Goal: Information Seeking & Learning: Check status

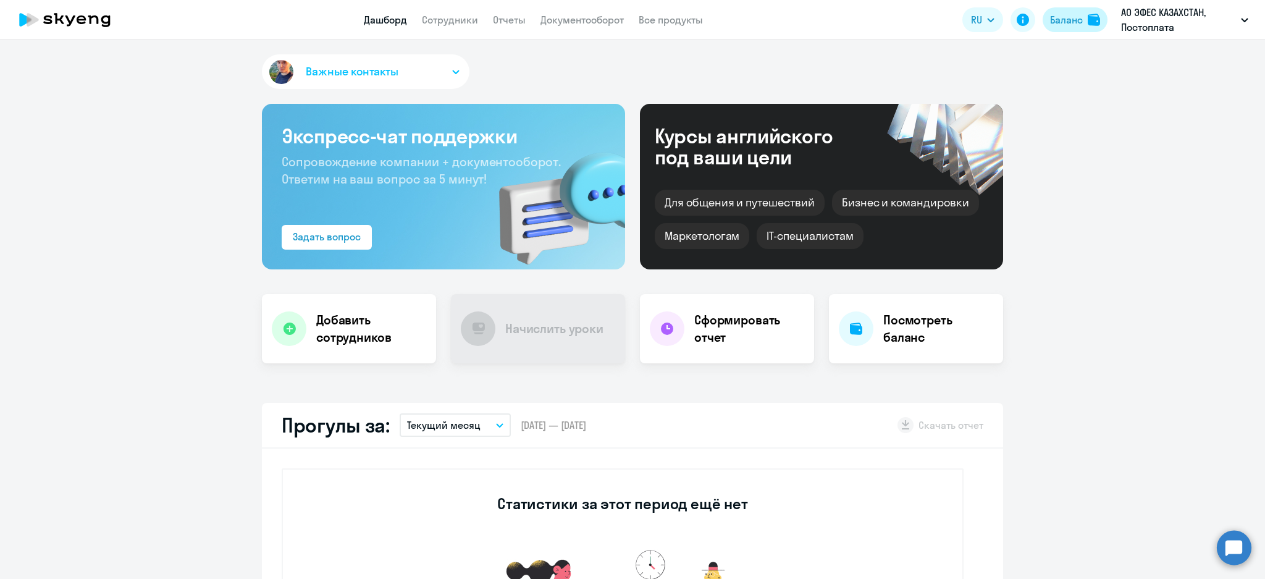
click at [1070, 17] on div "Баланс" at bounding box center [1066, 19] width 33 height 15
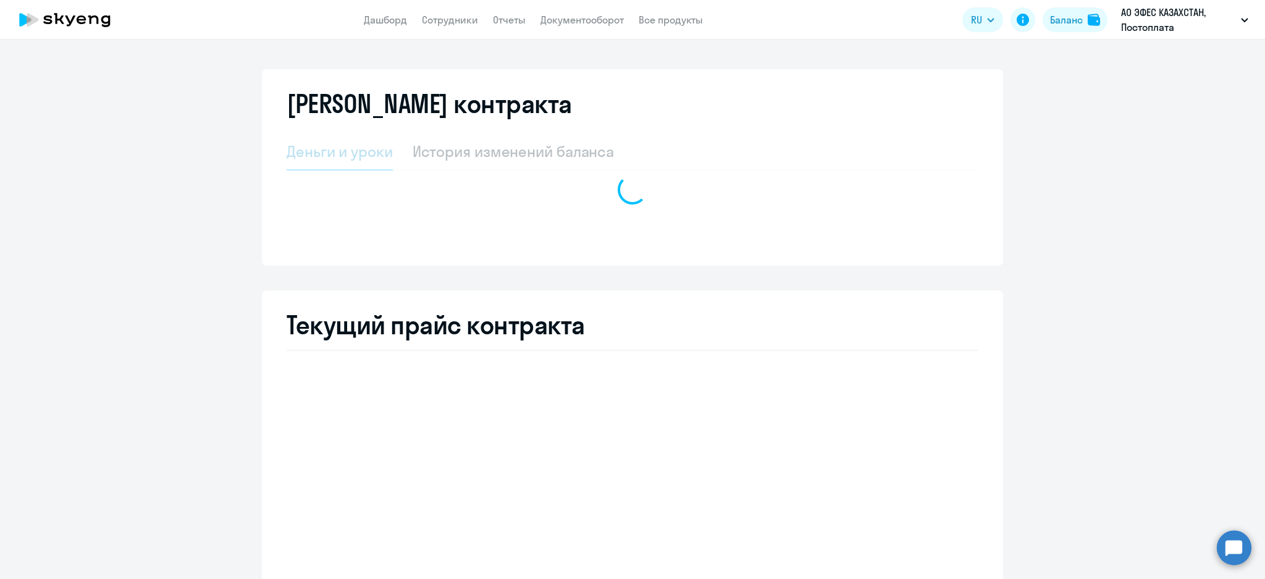
select select "english_adult_not_native_speaker"
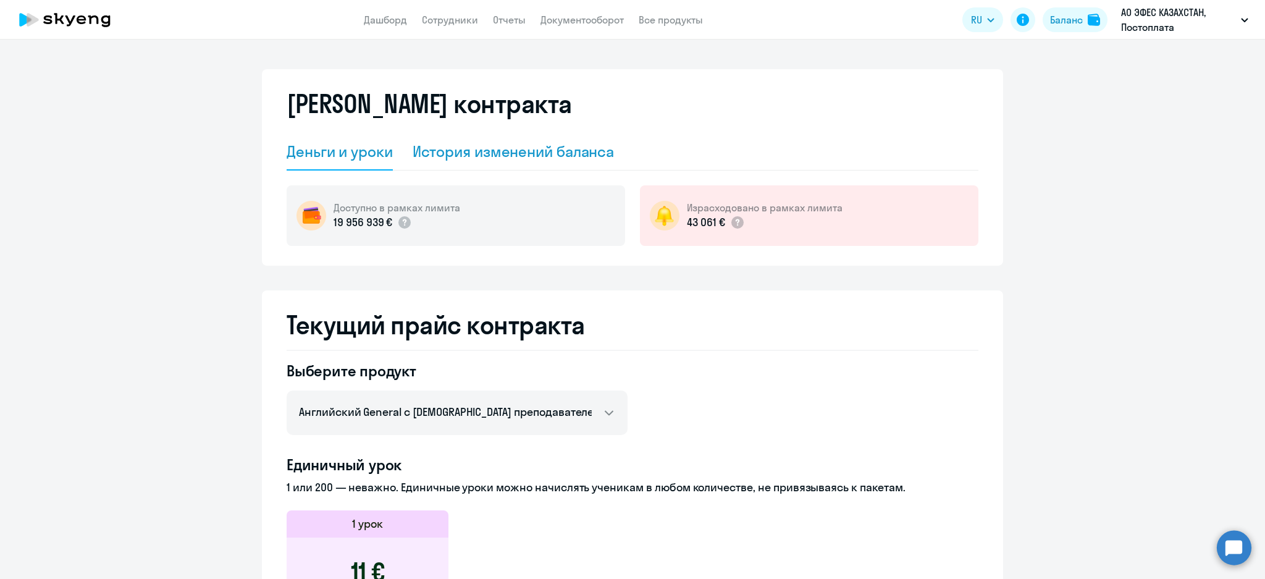
click at [529, 154] on div "История изменений баланса" at bounding box center [514, 151] width 202 height 20
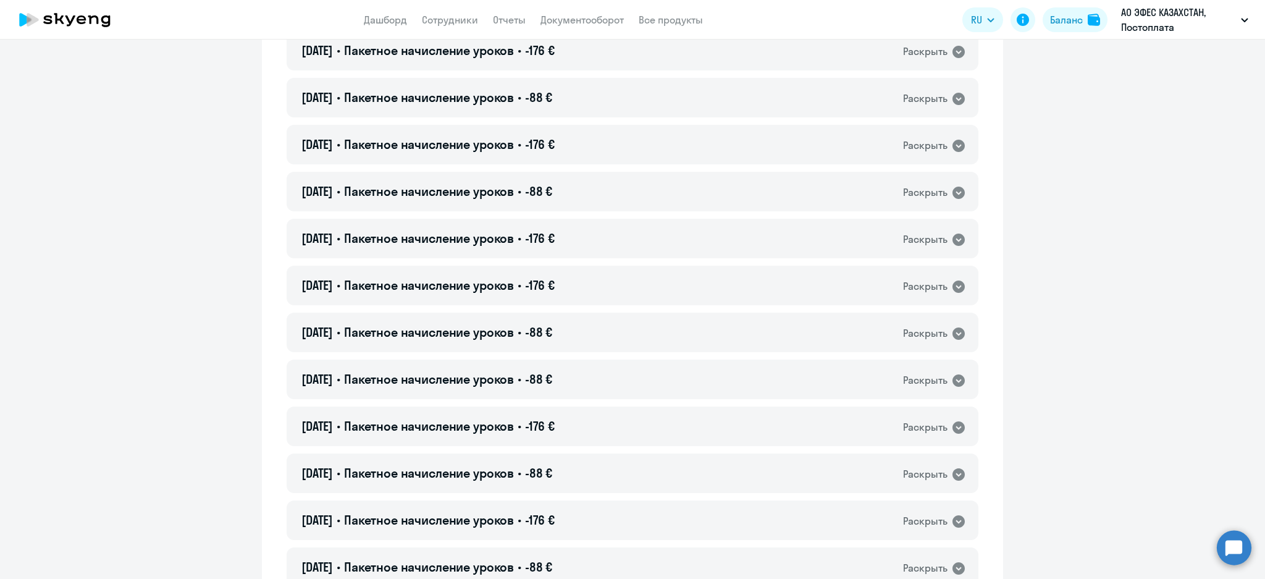
scroll to position [2059, 0]
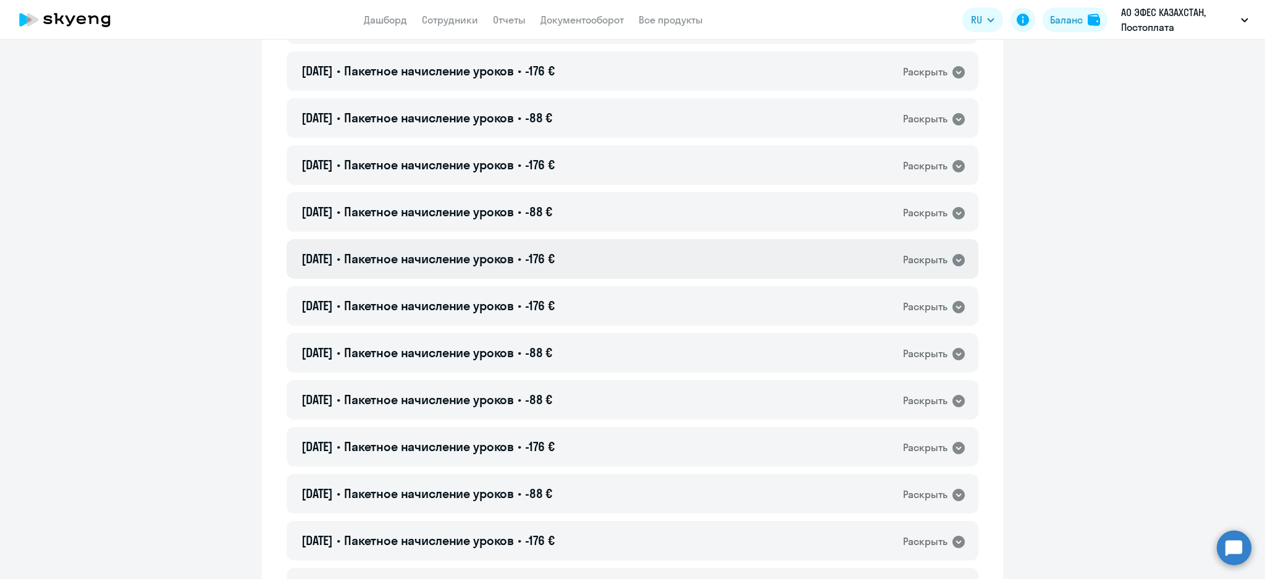
click at [661, 246] on div "[DATE] • Пакетное начисление уроков • -176 € Раскрыть" at bounding box center [633, 259] width 692 height 40
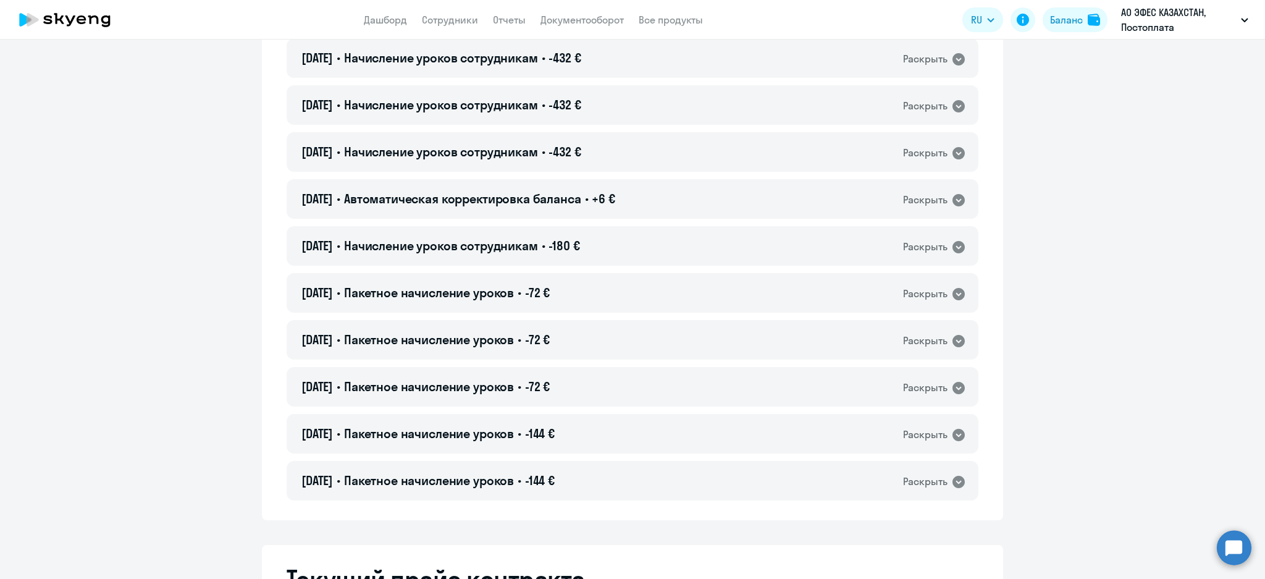
scroll to position [9675, 0]
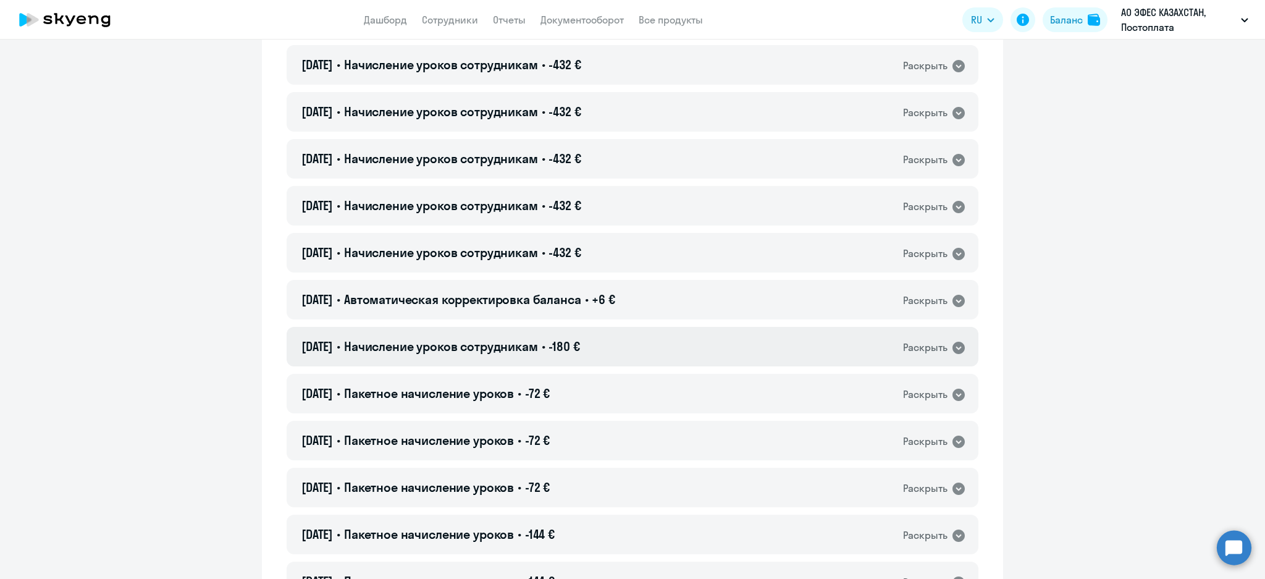
click at [698, 327] on div "[DATE] • Начисление уроков сотрудникам • -180 € Раскрыть" at bounding box center [633, 347] width 692 height 40
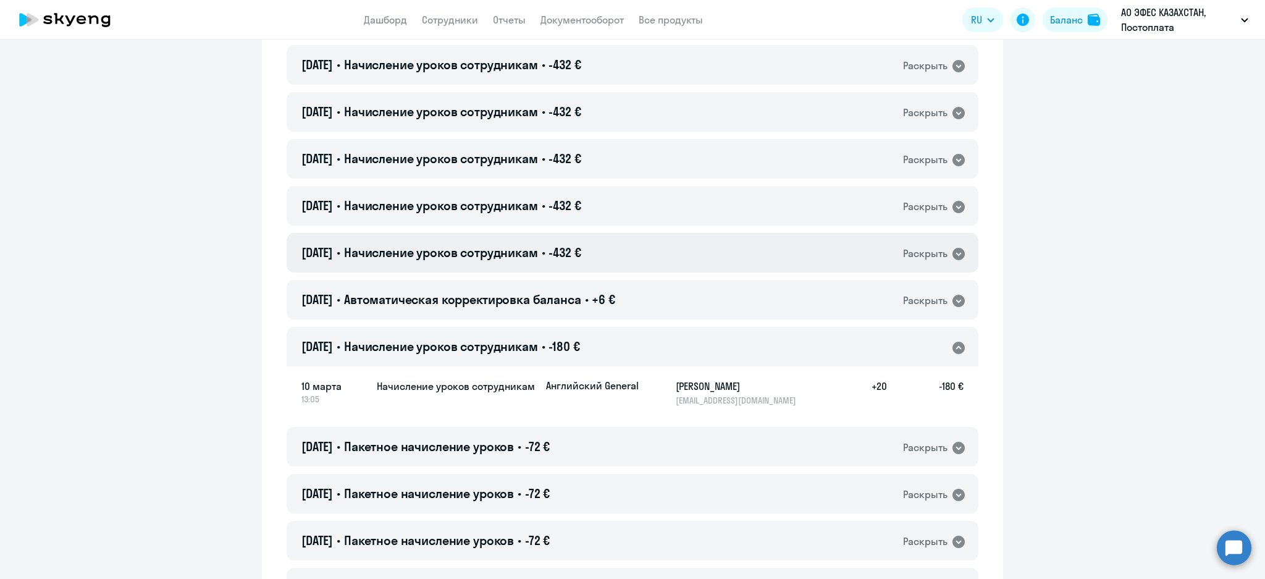
click at [692, 253] on div "[DATE] • Начисление уроков сотрудникам • -432 € Раскрыть" at bounding box center [633, 253] width 692 height 40
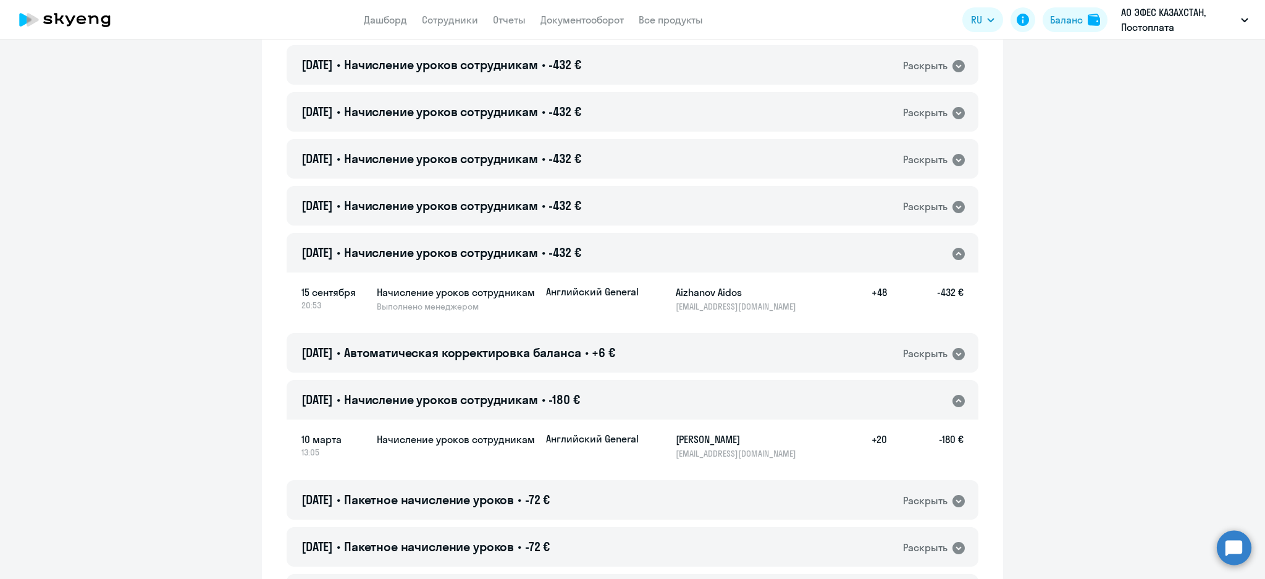
scroll to position [10169, 0]
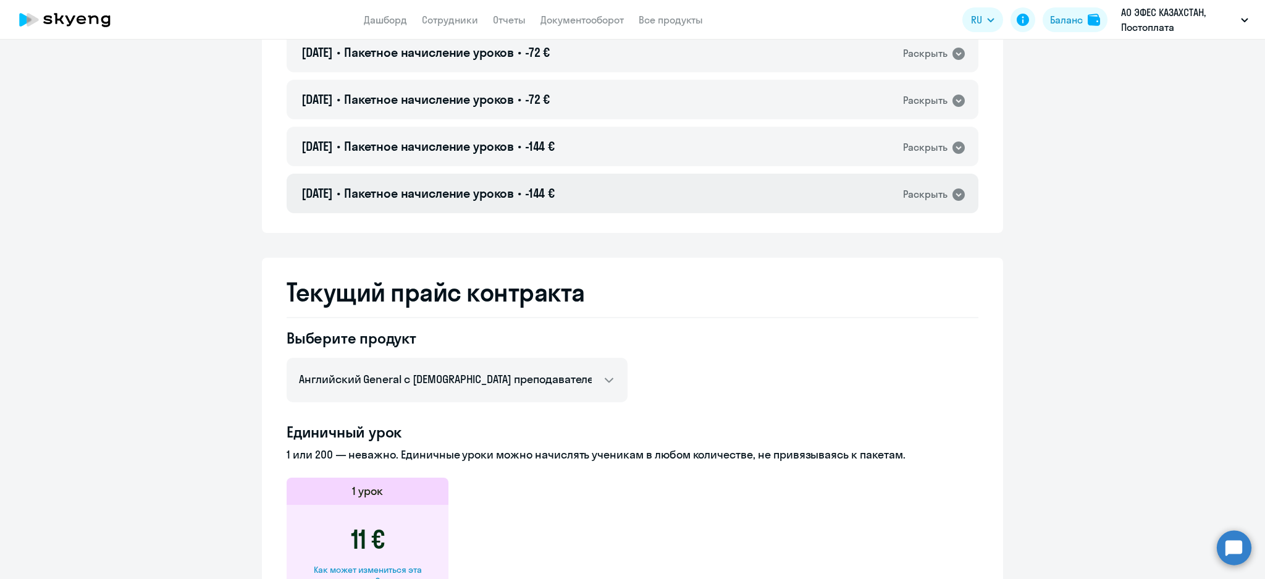
drag, startPoint x: 694, startPoint y: 204, endPoint x: 687, endPoint y: 201, distance: 7.7
click at [694, 203] on div "[DATE] • Пакетное начисление уроков • -144 € Раскрыть" at bounding box center [633, 194] width 692 height 40
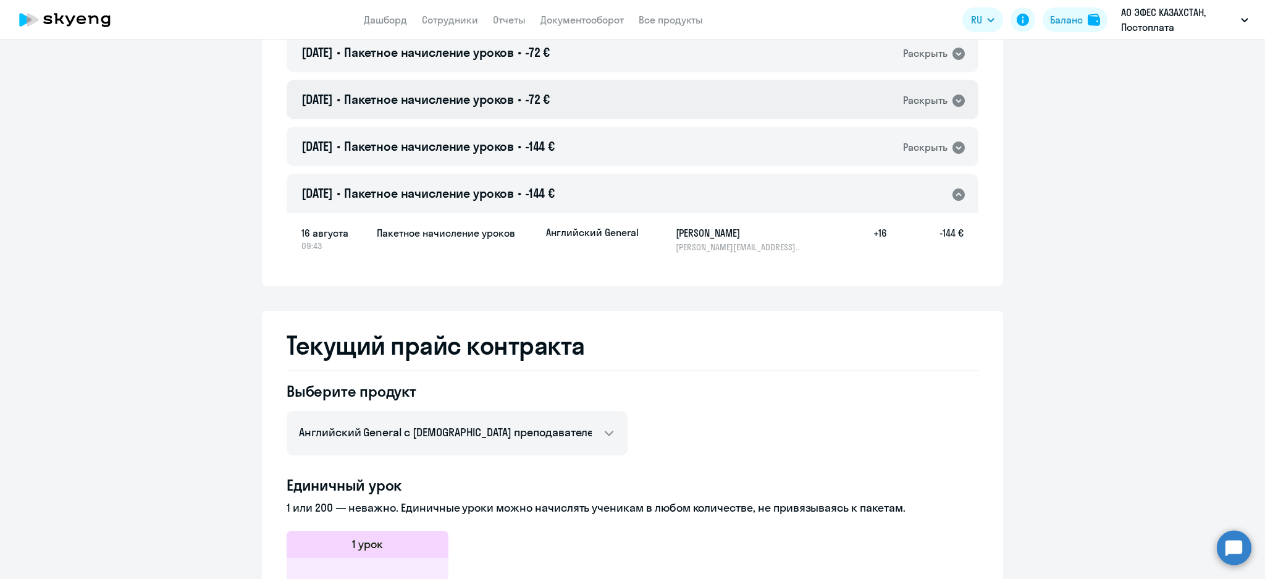
drag, startPoint x: 670, startPoint y: 136, endPoint x: 668, endPoint y: 107, distance: 29.1
click at [670, 133] on div "[DATE] • Пакетное начисление уроков • -144 € Раскрыть" at bounding box center [633, 147] width 692 height 40
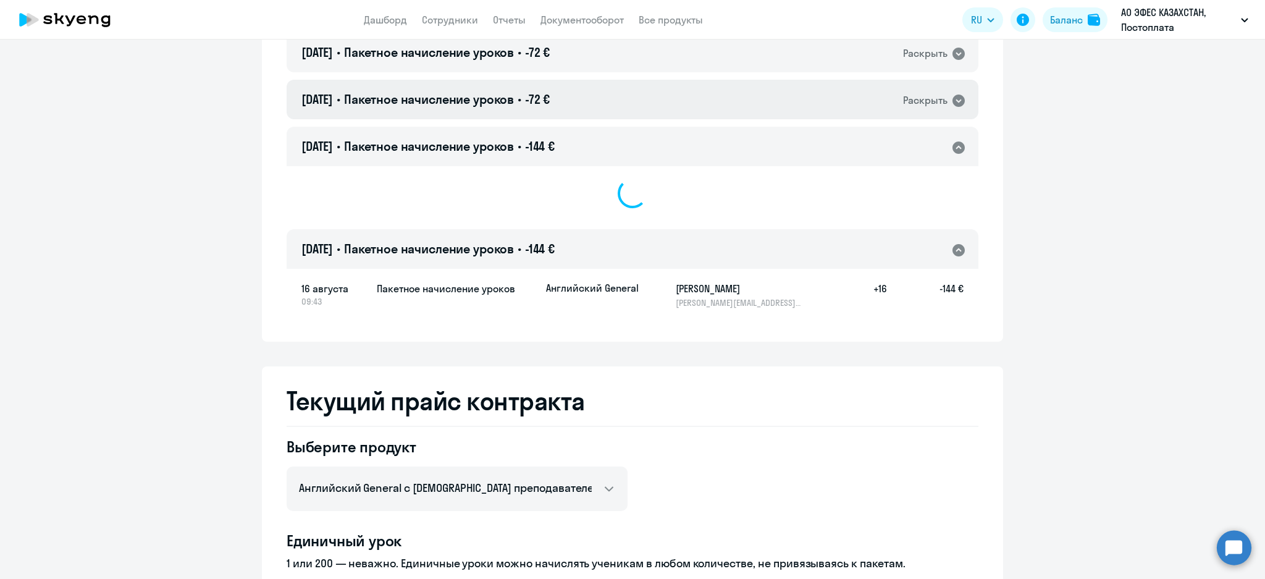
click at [665, 94] on div "[DATE] • Пакетное начисление уроков • -72 € Раскрыть" at bounding box center [633, 100] width 692 height 40
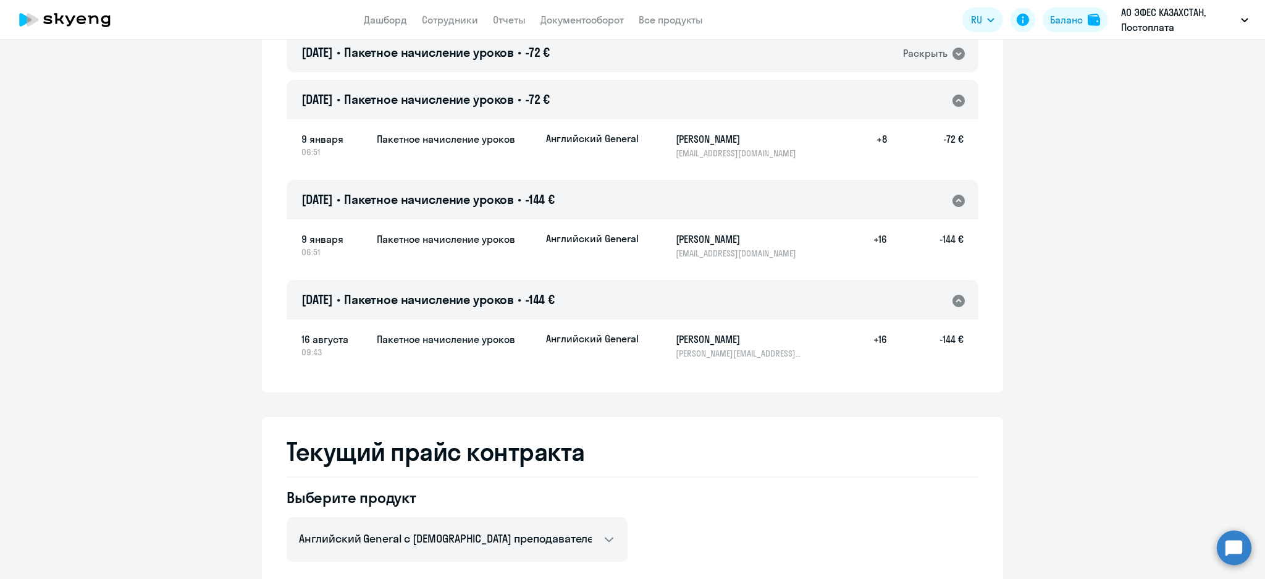
scroll to position [10004, 0]
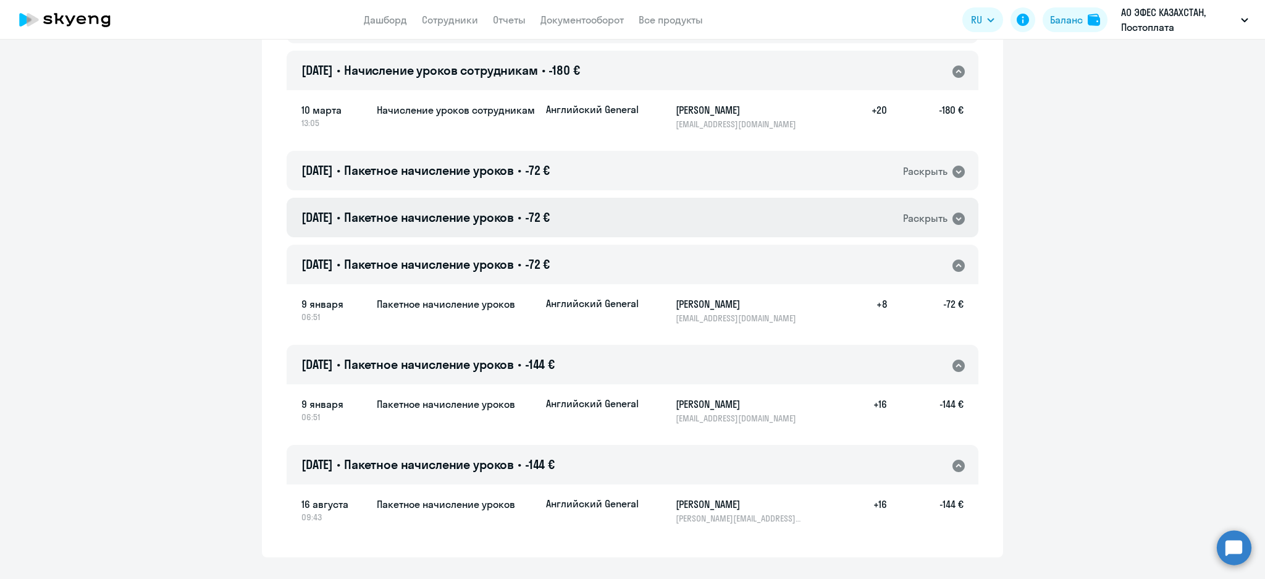
drag, startPoint x: 643, startPoint y: 216, endPoint x: 639, endPoint y: 176, distance: 39.8
click at [640, 216] on div "[DATE] • Пакетное начисление уроков • -72 € Раскрыть" at bounding box center [633, 218] width 692 height 40
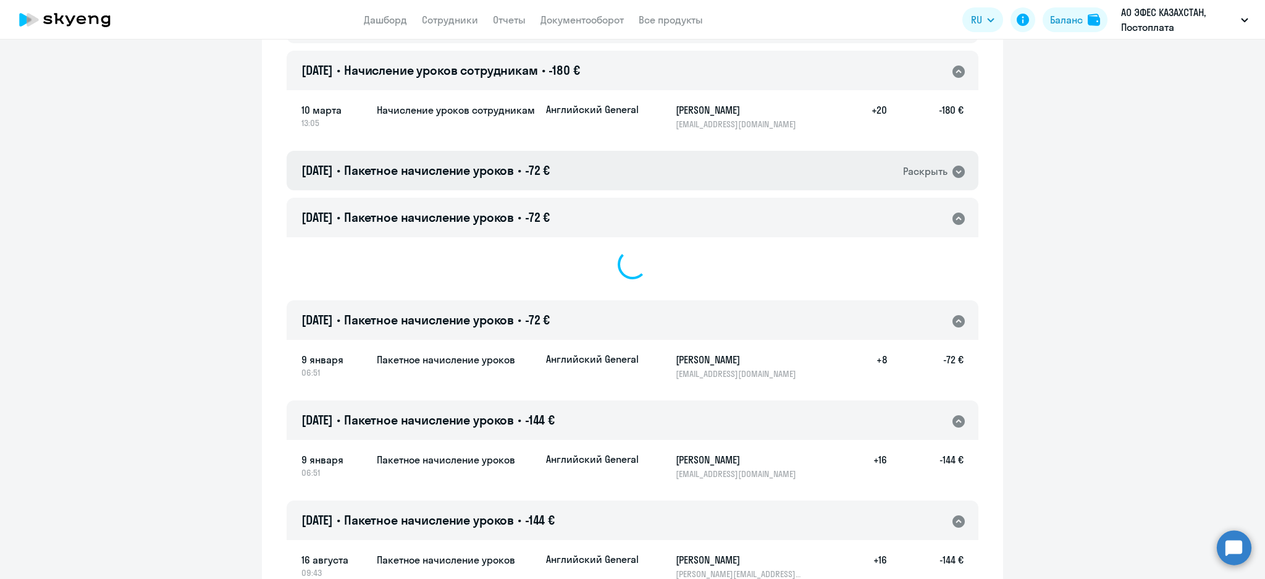
click at [639, 172] on div "[DATE] • Пакетное начисление уроков • -72 € Раскрыть" at bounding box center [633, 171] width 692 height 40
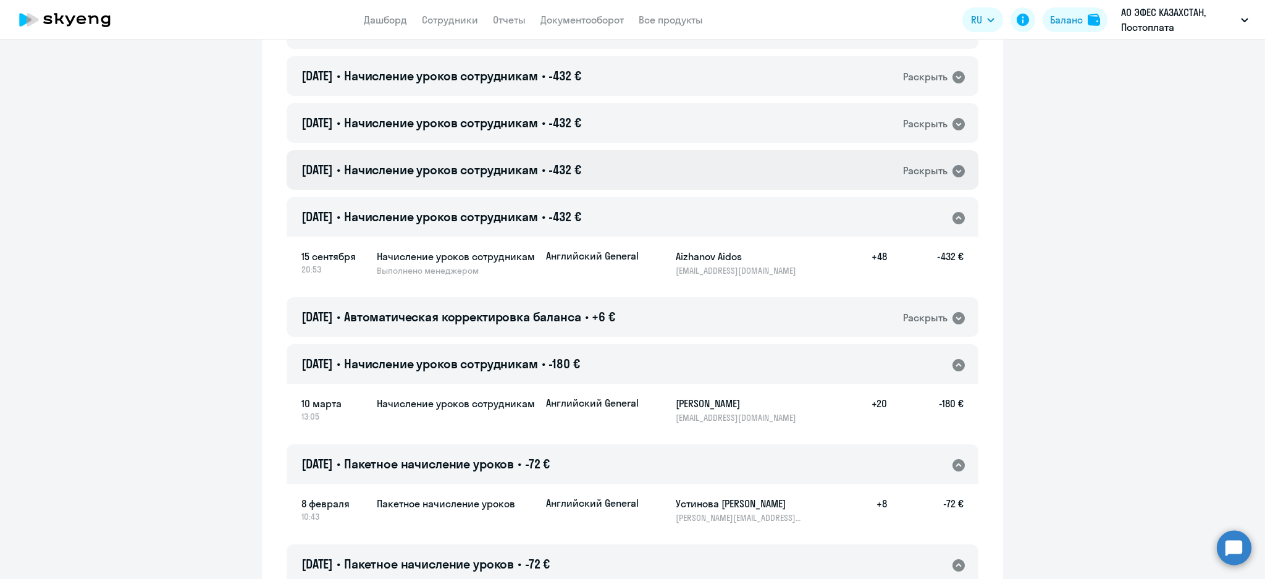
scroll to position [9675, 0]
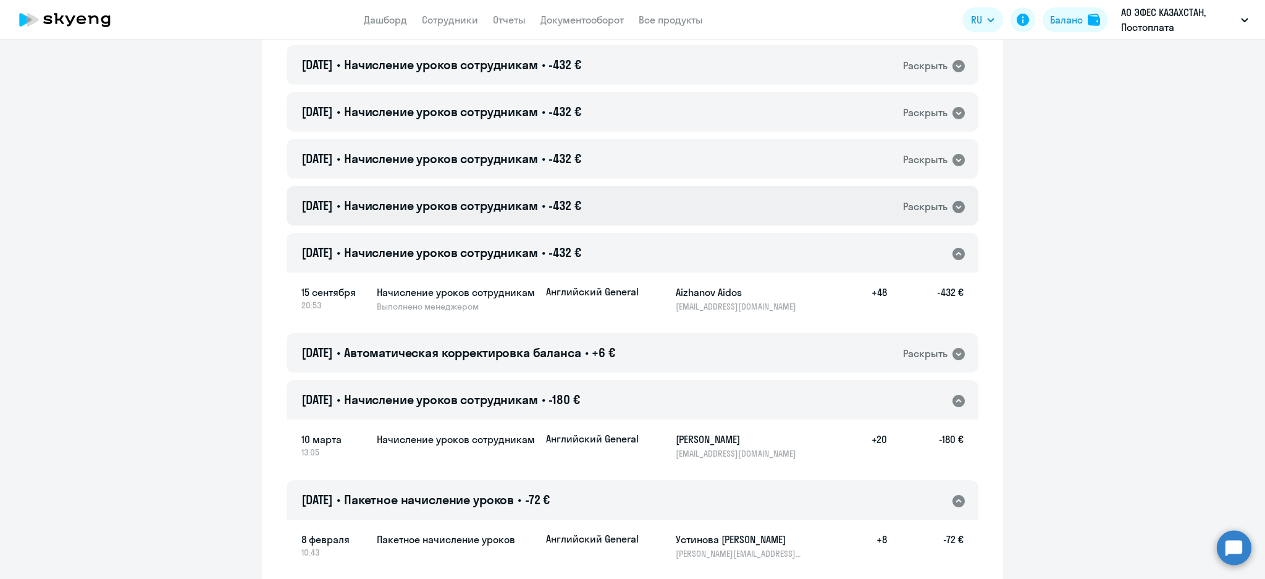
drag, startPoint x: 652, startPoint y: 209, endPoint x: 654, endPoint y: 198, distance: 11.3
click at [652, 205] on div "[DATE] • Начисление уроков сотрудникам • -432 € Раскрыть" at bounding box center [633, 206] width 692 height 40
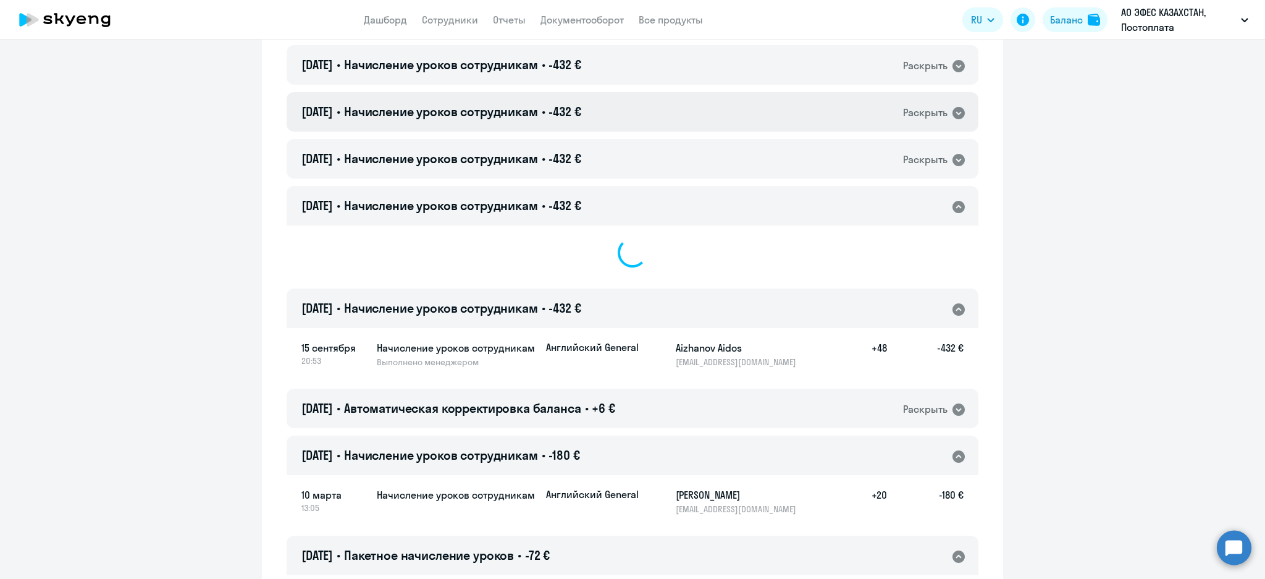
drag, startPoint x: 656, startPoint y: 155, endPoint x: 653, endPoint y: 125, distance: 29.8
click at [656, 154] on div "[DATE] • Начисление уроков сотрудникам • -432 € Раскрыть" at bounding box center [633, 159] width 692 height 40
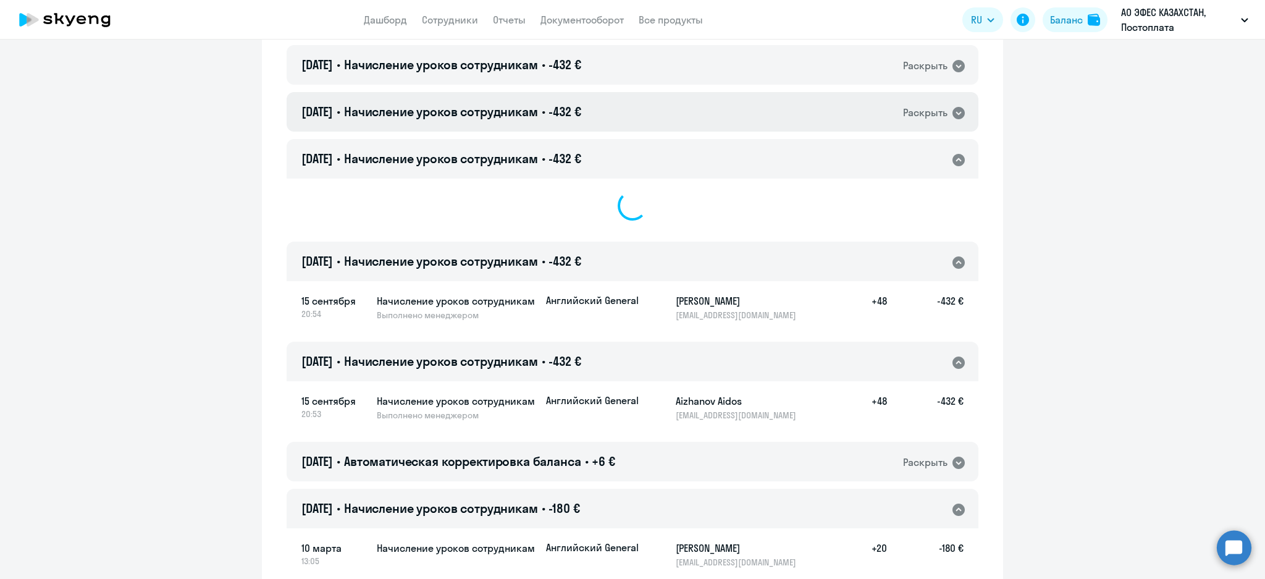
click at [650, 121] on div "[DATE] • Начисление уроков сотрудникам • -432 € Раскрыть" at bounding box center [633, 112] width 692 height 40
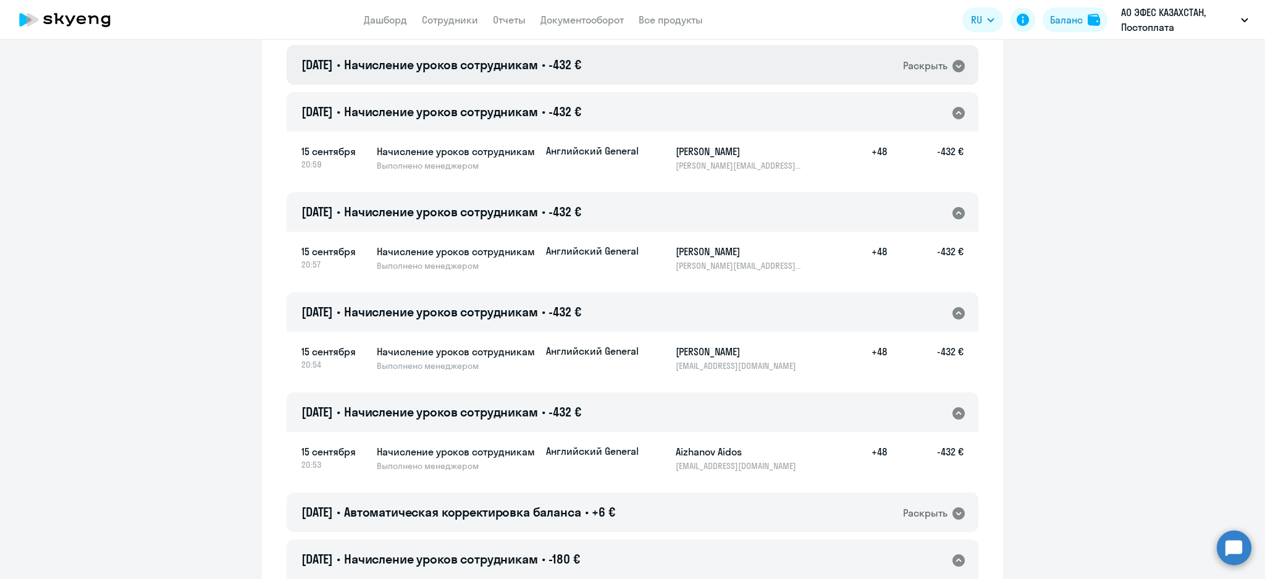
click at [651, 75] on div "[DATE] • Начисление уроков сотрудникам • -432 € Раскрыть" at bounding box center [633, 65] width 692 height 40
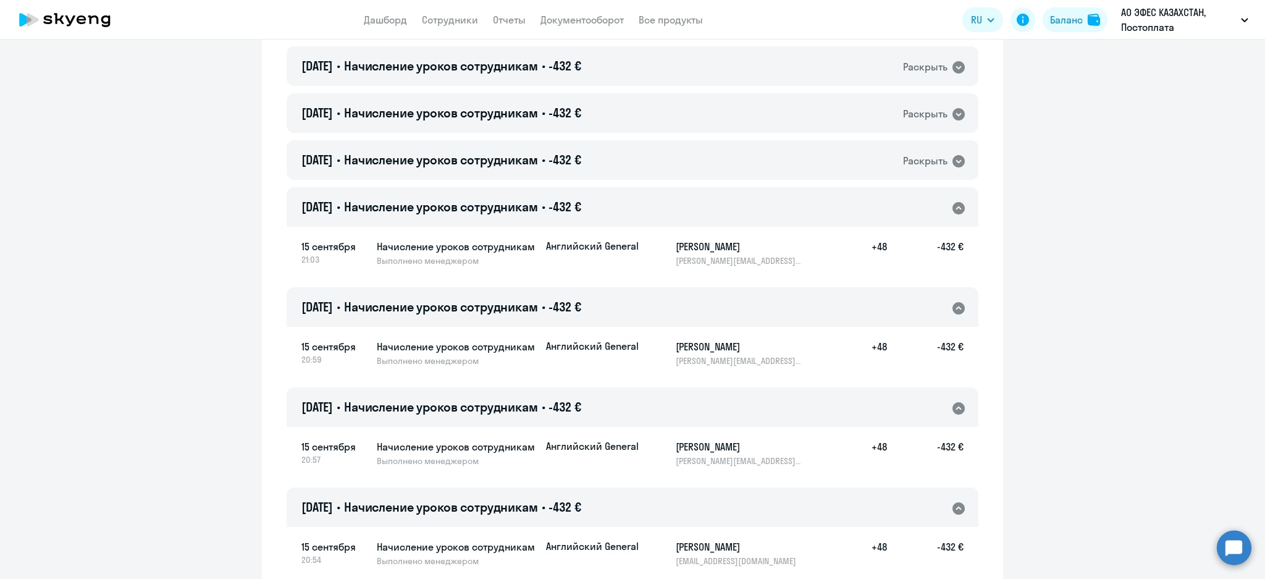
scroll to position [9428, 0]
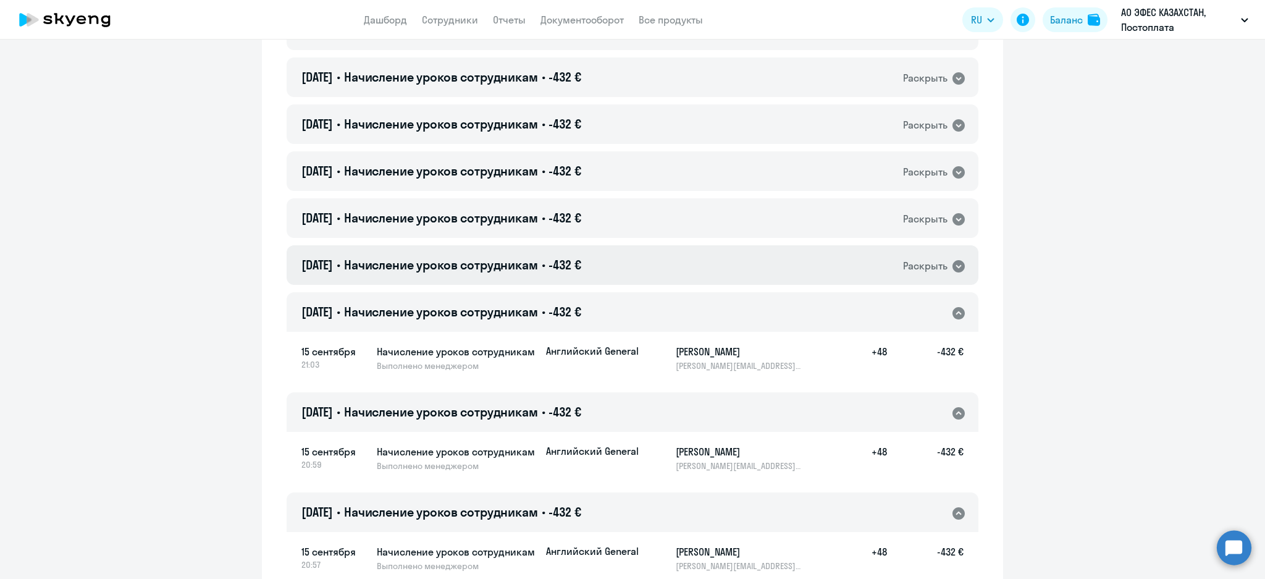
click at [648, 272] on div "[DATE] • Начисление уроков сотрудникам • -432 € Раскрыть" at bounding box center [633, 265] width 692 height 40
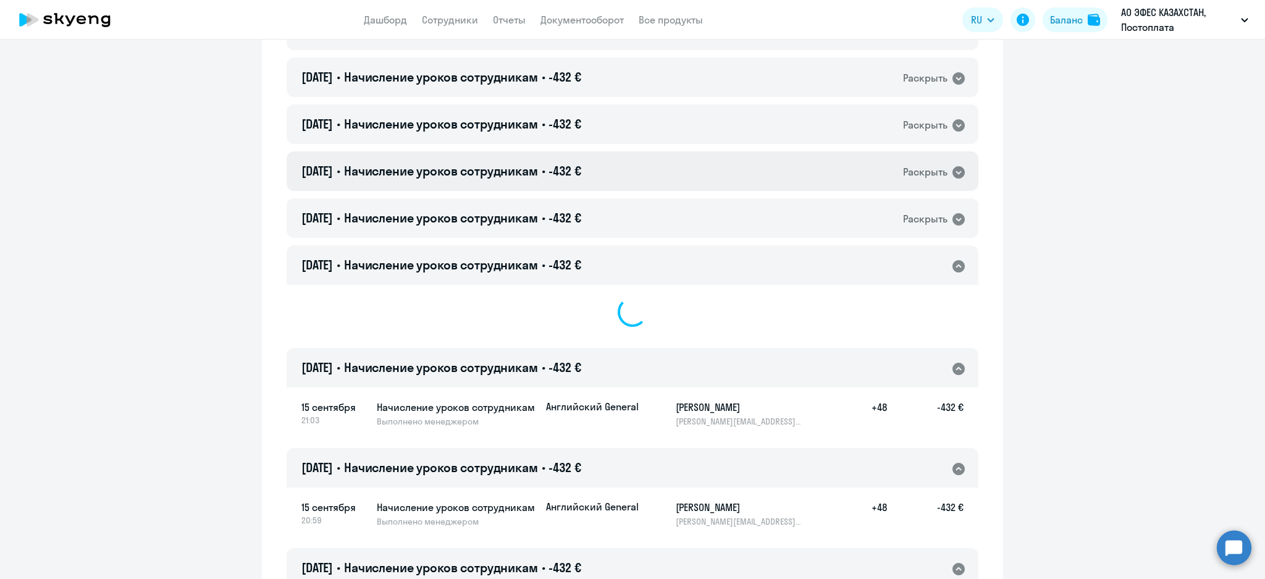
drag, startPoint x: 646, startPoint y: 225, endPoint x: 641, endPoint y: 185, distance: 41.1
click at [645, 223] on div "[DATE] • Начисление уроков сотрудникам • -432 € Раскрыть" at bounding box center [633, 218] width 692 height 40
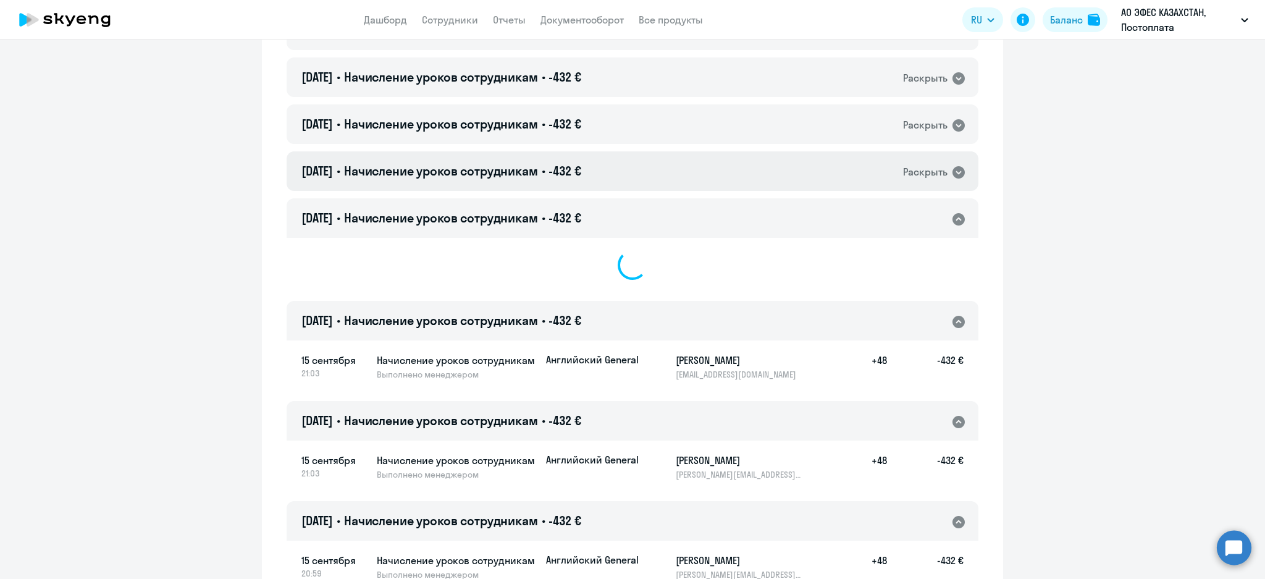
click at [638, 172] on div "[DATE] • Начисление уроков сотрудникам • -432 € Раскрыть" at bounding box center [633, 171] width 692 height 40
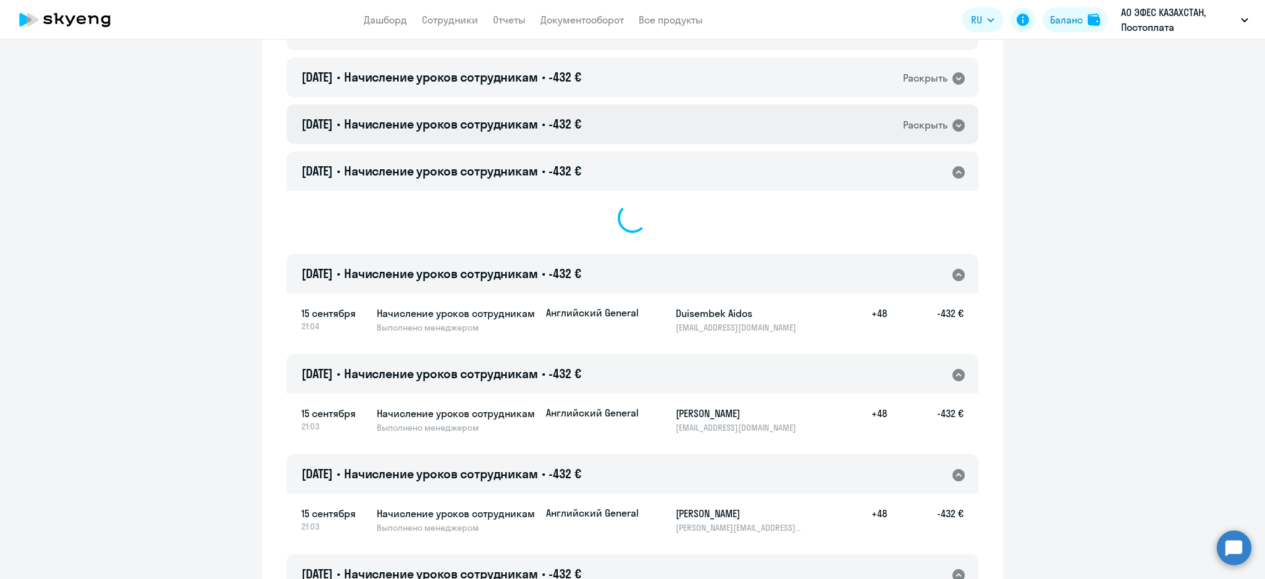
click at [637, 131] on div "[DATE] • Начисление уроков сотрудникам • -432 € Раскрыть" at bounding box center [633, 124] width 692 height 40
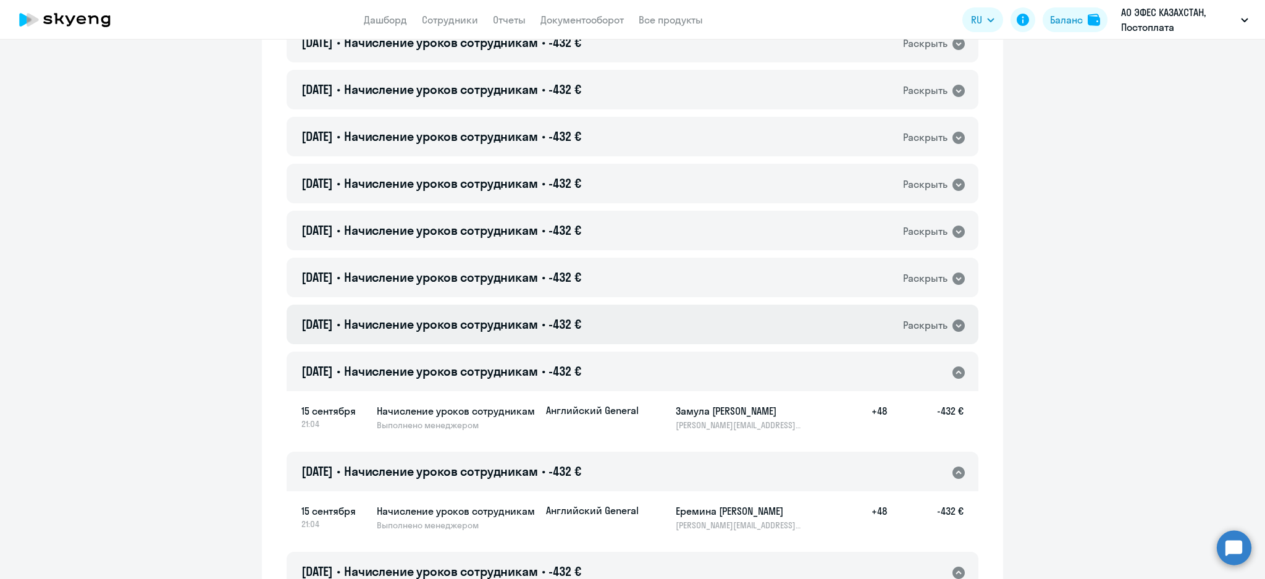
click at [653, 325] on div "[DATE] • Начисление уроков сотрудникам • -432 € Раскрыть" at bounding box center [633, 324] width 692 height 40
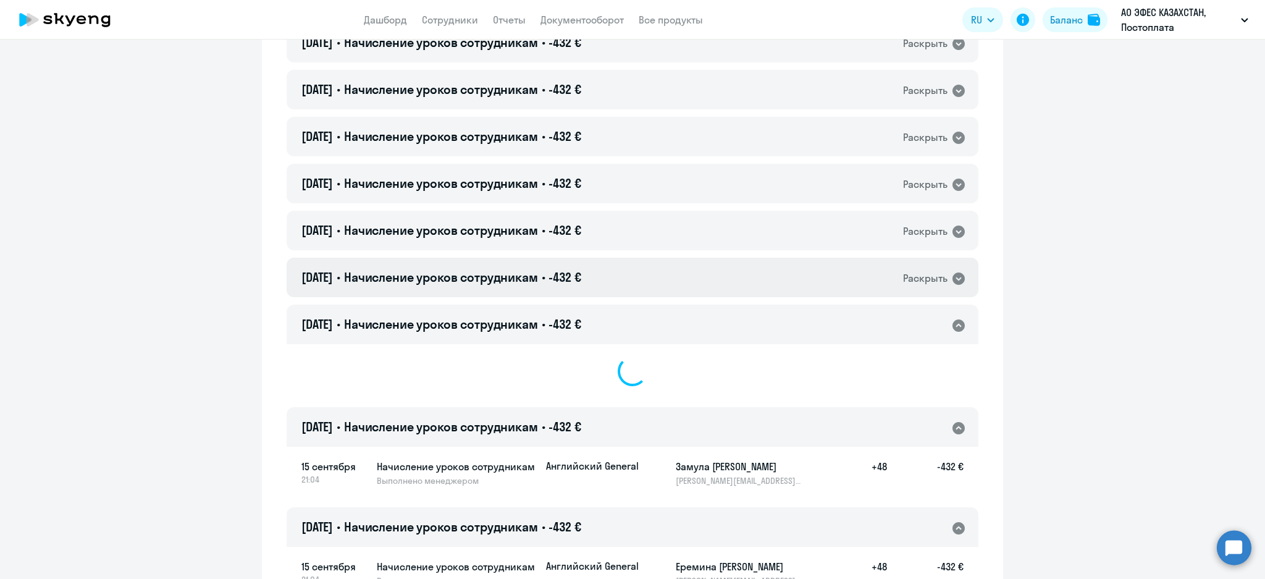
drag, startPoint x: 644, startPoint y: 288, endPoint x: 643, endPoint y: 278, distance: 10.0
click at [643, 285] on div "[DATE] • Начисление уроков сотрудникам • -432 € Раскрыть" at bounding box center [633, 278] width 692 height 40
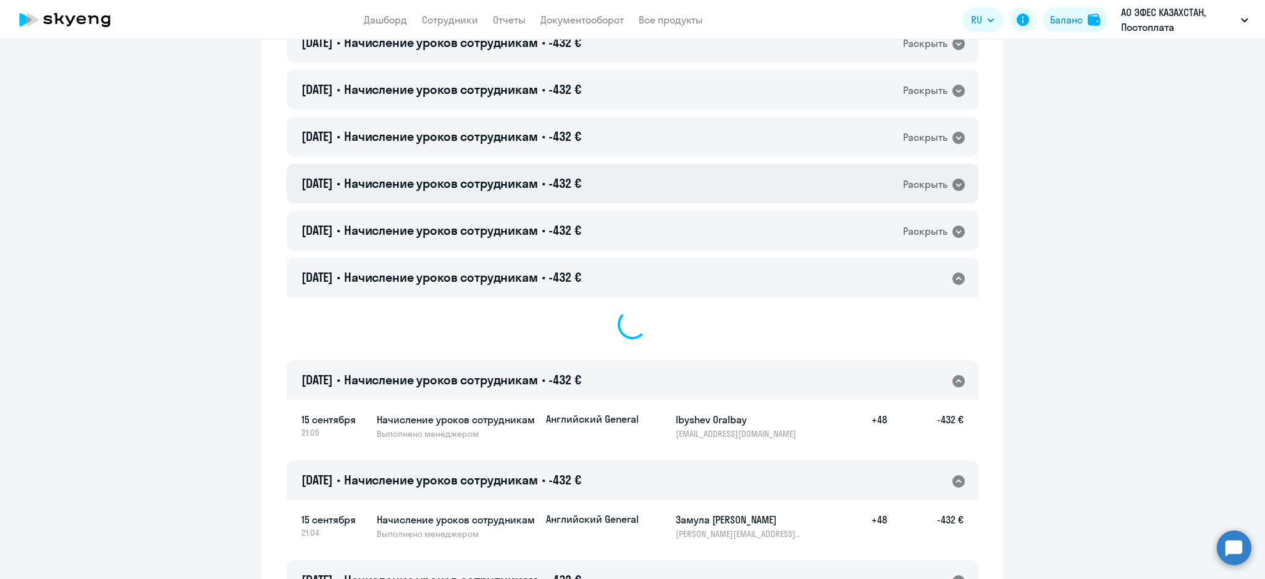
drag, startPoint x: 642, startPoint y: 233, endPoint x: 645, endPoint y: 200, distance: 33.4
click at [642, 230] on div "[DATE] • Начисление уроков сотрудникам • -432 € Раскрыть" at bounding box center [633, 231] width 692 height 40
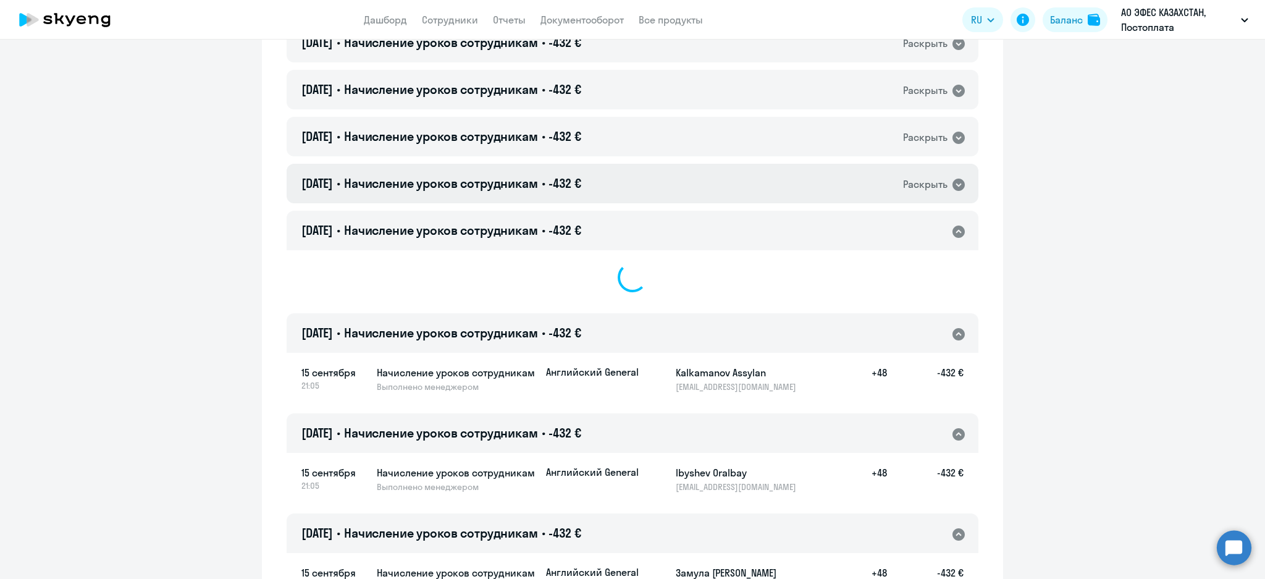
click at [645, 178] on div "[DATE] • Начисление уроков сотрудникам • -432 € Раскрыть" at bounding box center [633, 184] width 692 height 40
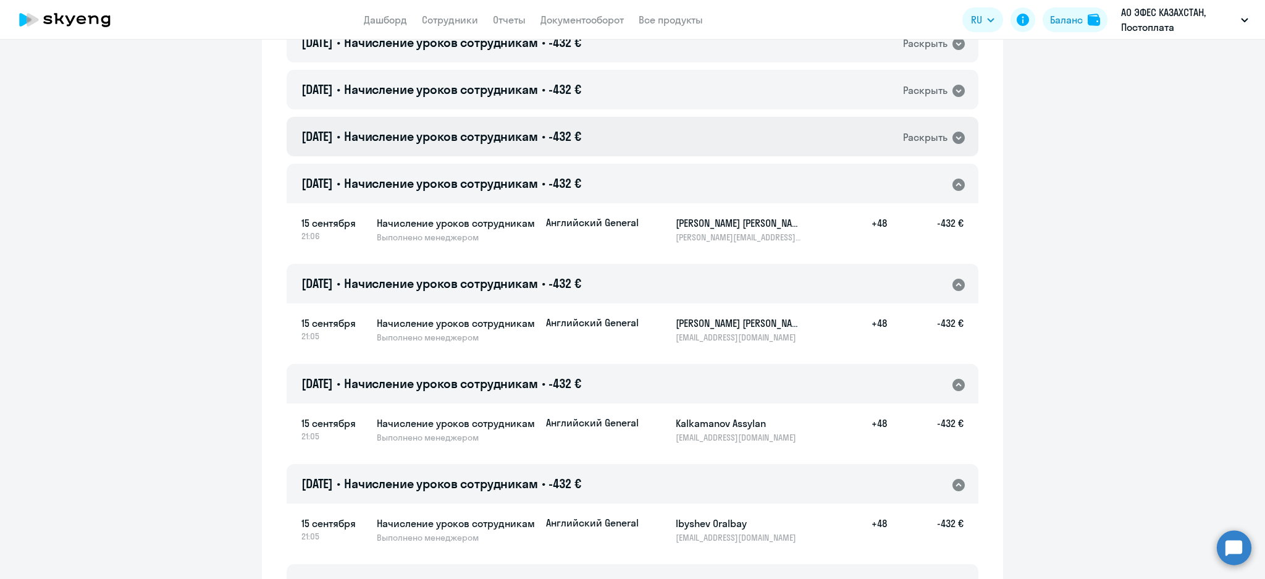
click at [662, 125] on div "[DATE] • Начисление уроков сотрудникам • -432 € Раскрыть" at bounding box center [633, 137] width 692 height 40
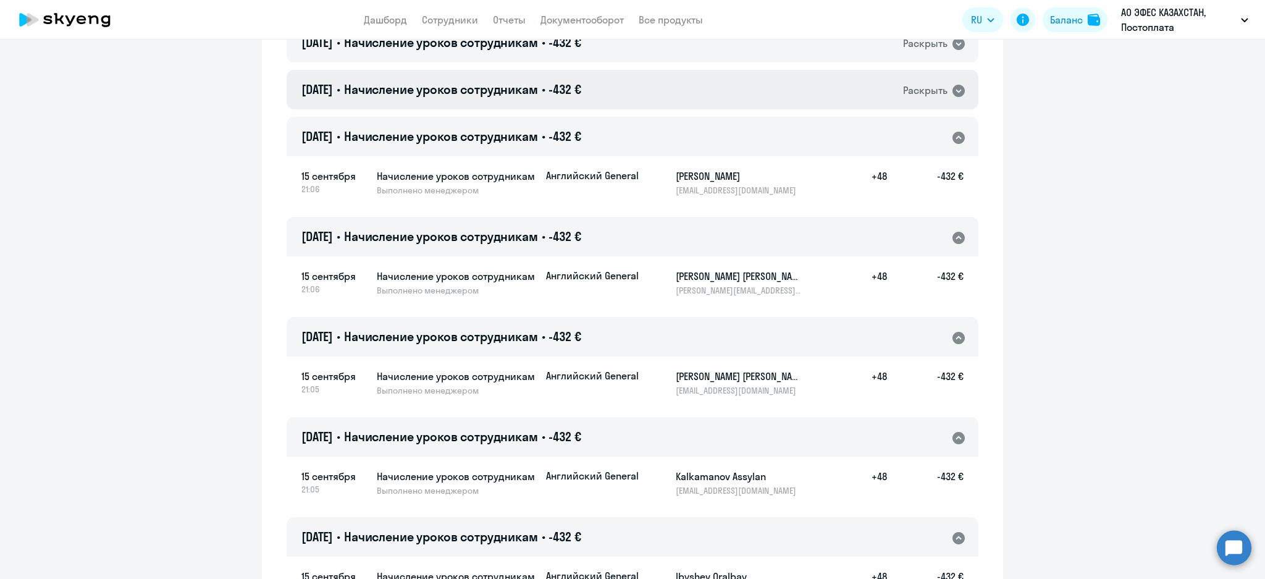
click at [666, 99] on div "[DATE] • Начисление уроков сотрудникам • -432 € Раскрыть" at bounding box center [633, 90] width 692 height 40
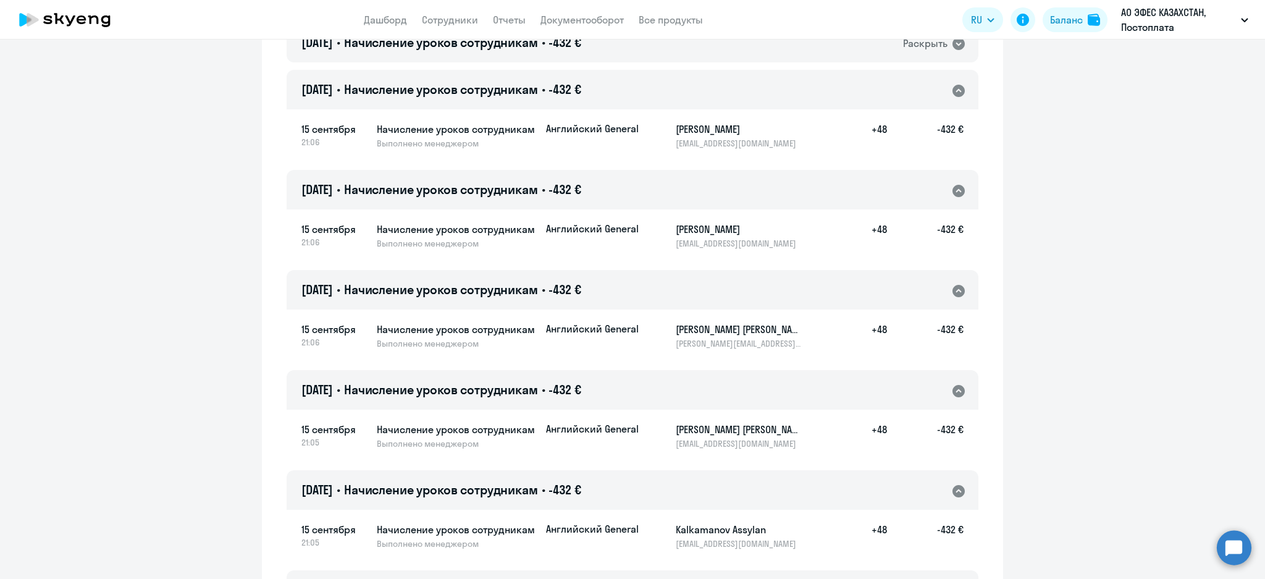
scroll to position [8934, 0]
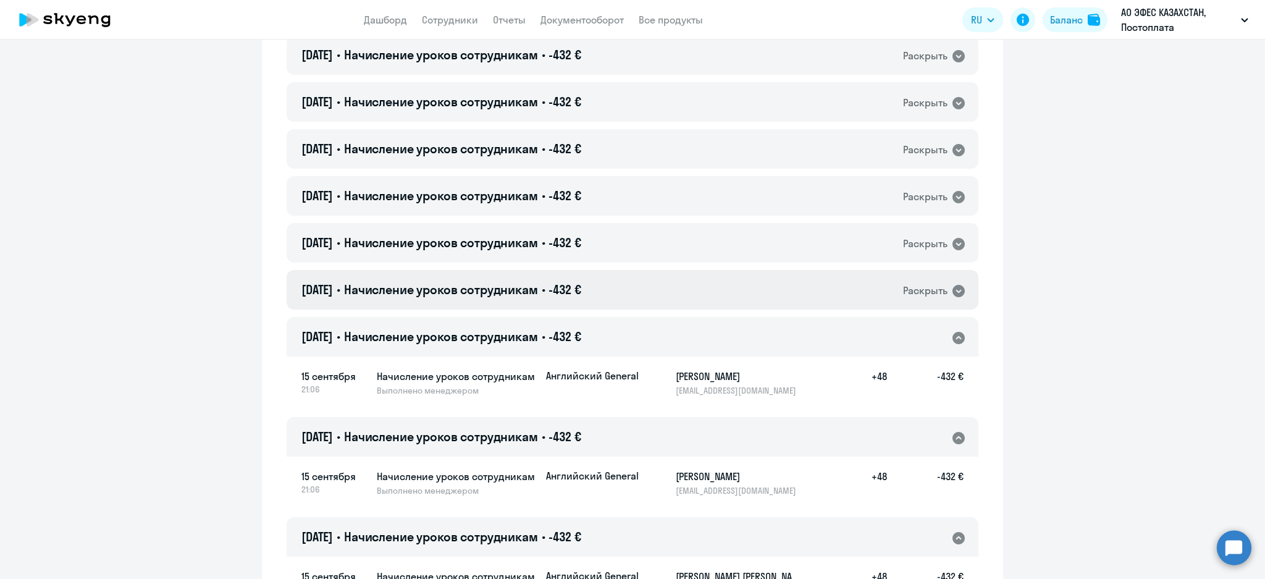
click at [629, 280] on div "[DATE] • Начисление уроков сотрудникам • -432 € Раскрыть" at bounding box center [633, 290] width 692 height 40
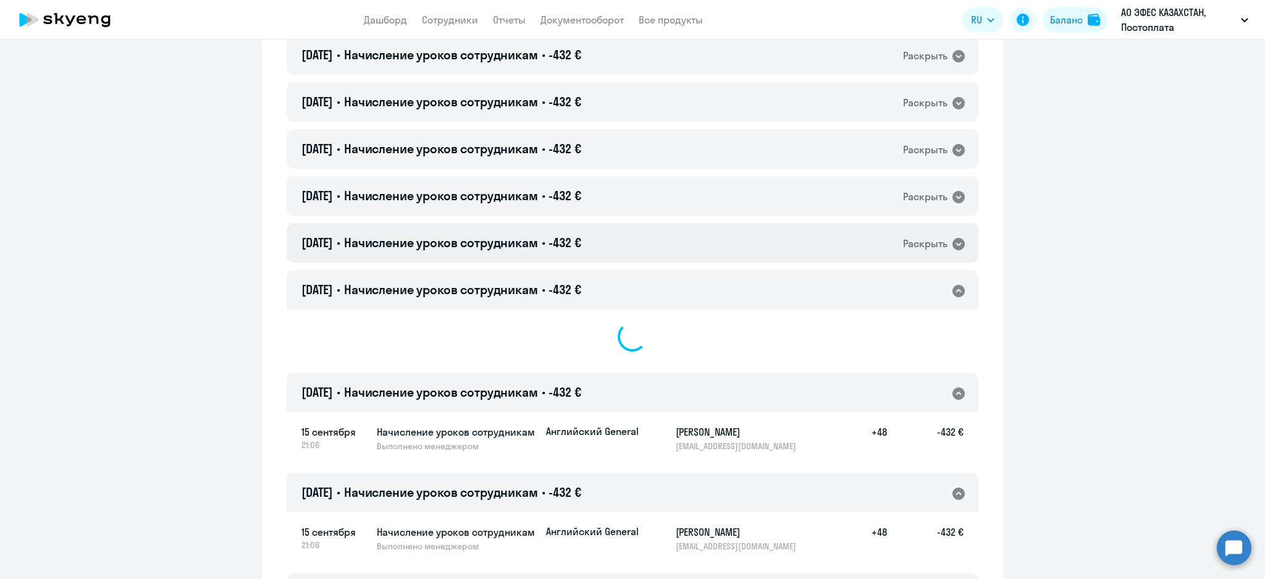
click at [624, 240] on div "[DATE] • Начисление уроков сотрудникам • -432 € Раскрыть" at bounding box center [633, 243] width 692 height 40
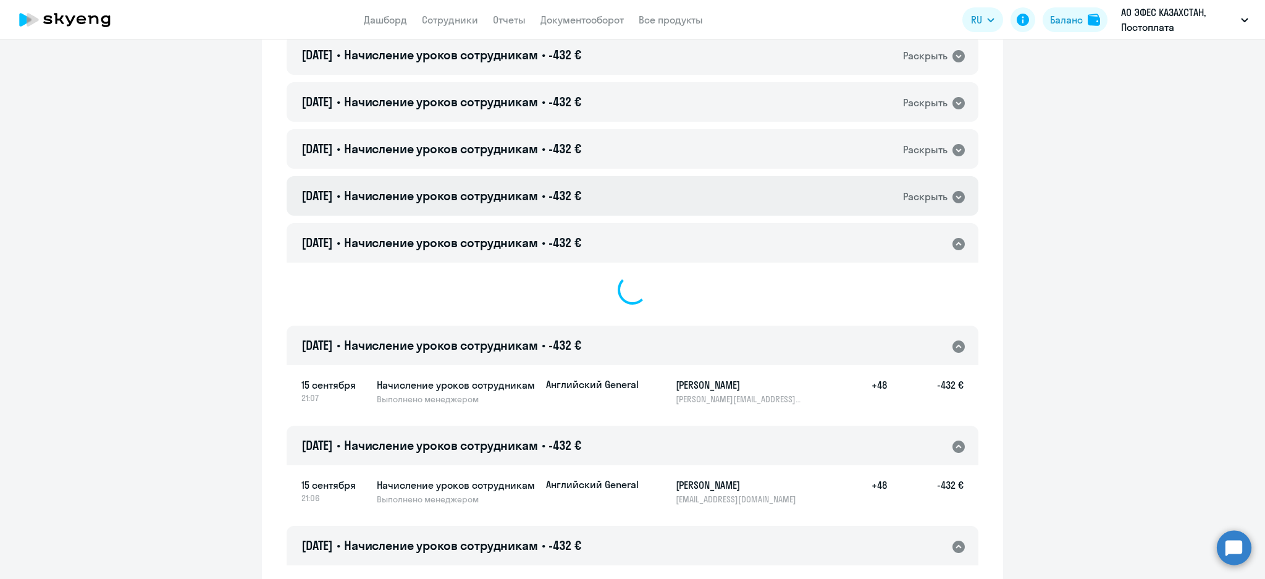
drag, startPoint x: 637, startPoint y: 201, endPoint x: 639, endPoint y: 169, distance: 31.5
click at [637, 198] on div "[DATE] • Начисление уроков сотрудникам • -432 € Раскрыть" at bounding box center [633, 196] width 692 height 40
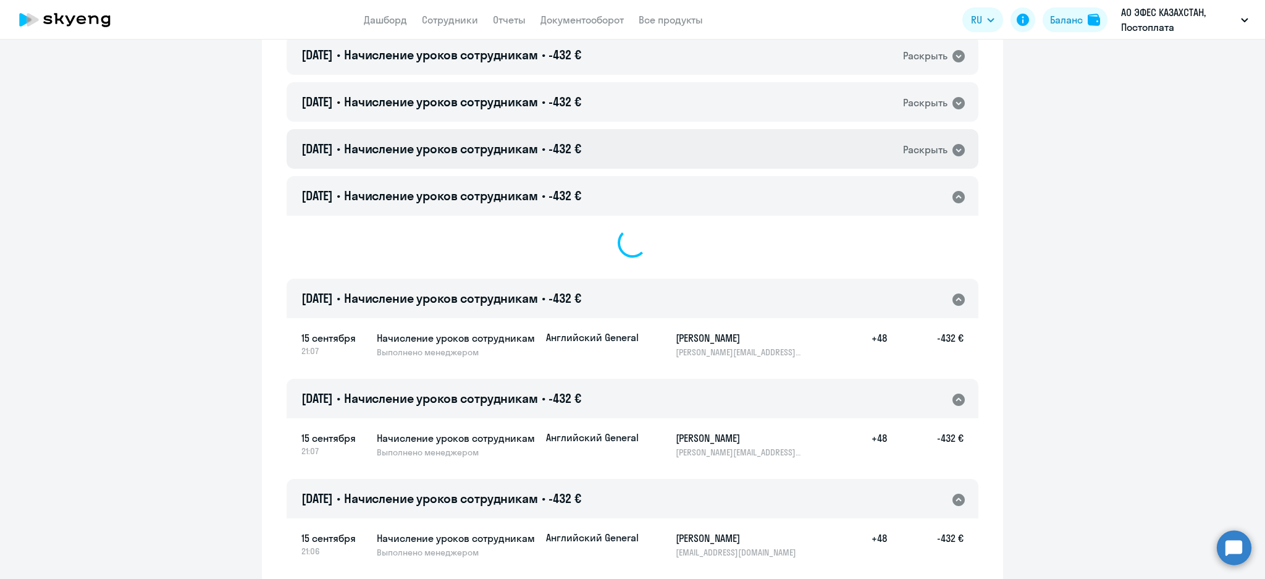
click at [637, 156] on div "[DATE] • Начисление уроков сотрудникам • -432 € Раскрыть" at bounding box center [633, 149] width 692 height 40
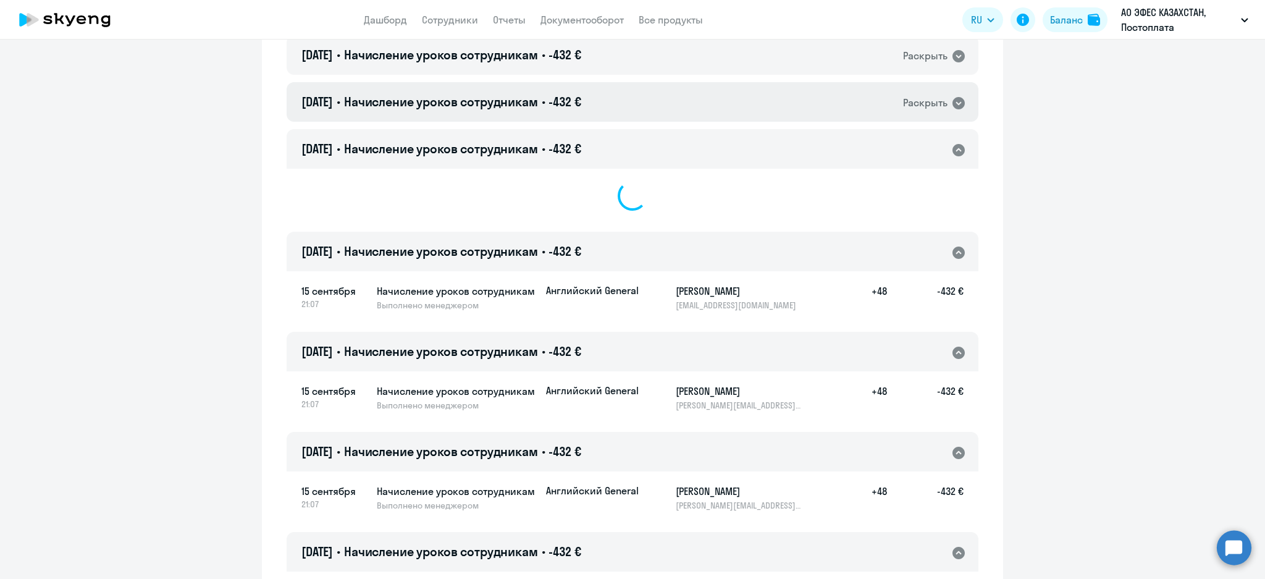
drag, startPoint x: 644, startPoint y: 118, endPoint x: 642, endPoint y: 104, distance: 14.3
click at [644, 117] on div "[DATE] • Начисление уроков сотрудникам • -432 € Раскрыть" at bounding box center [633, 102] width 692 height 40
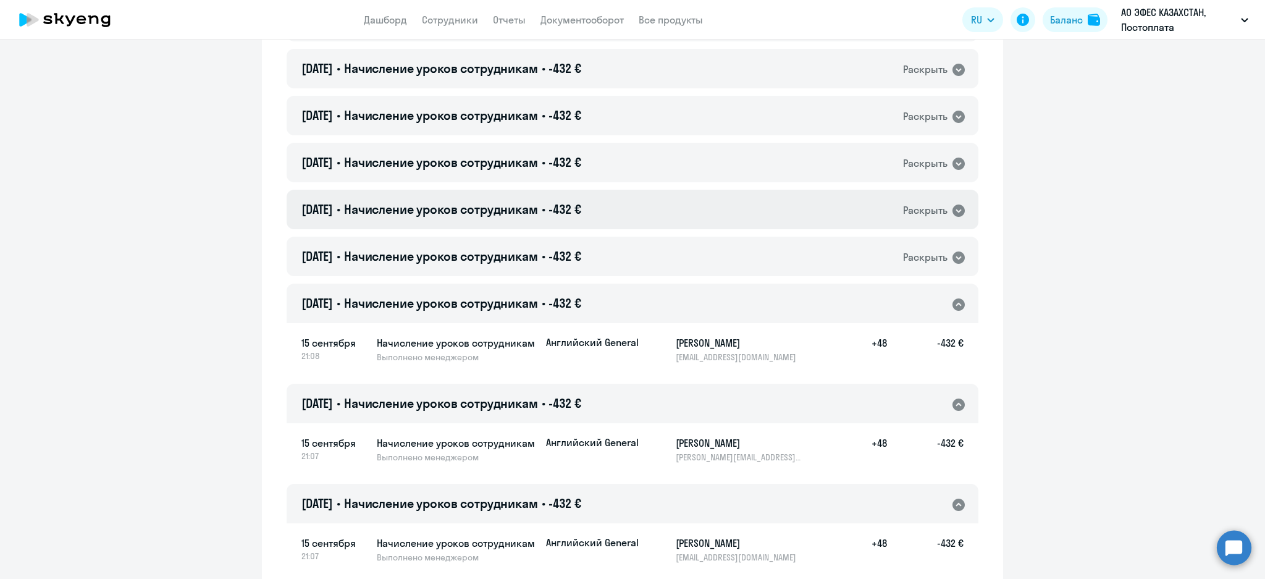
scroll to position [8687, 0]
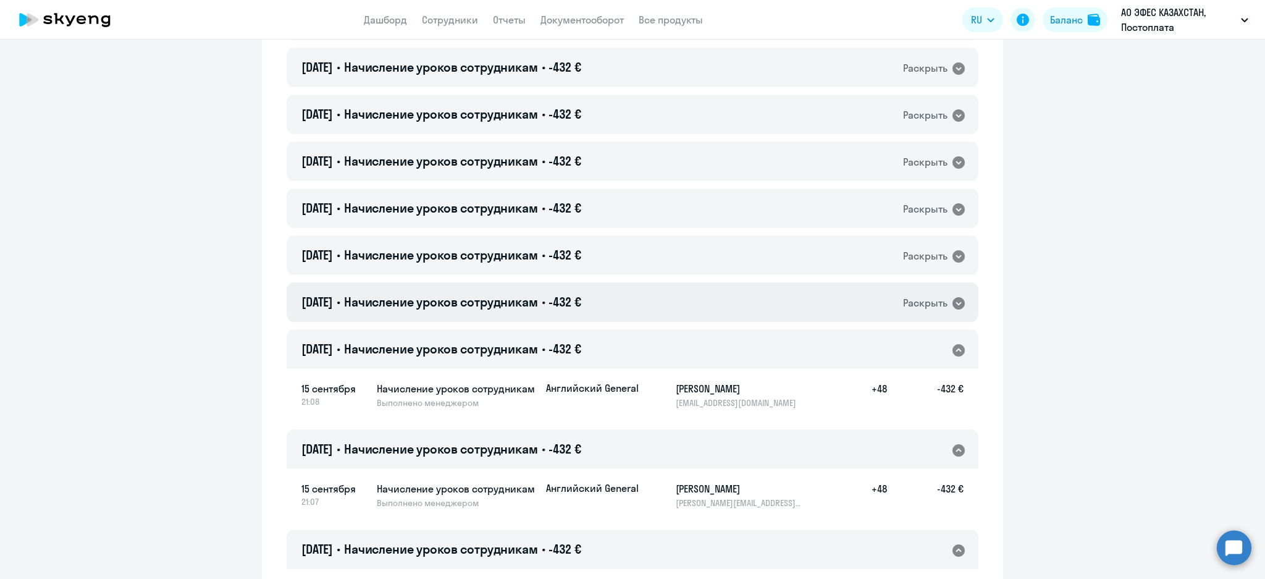
click at [663, 295] on div "[DATE] • Начисление уроков сотрудникам • -432 € Раскрыть" at bounding box center [633, 302] width 692 height 40
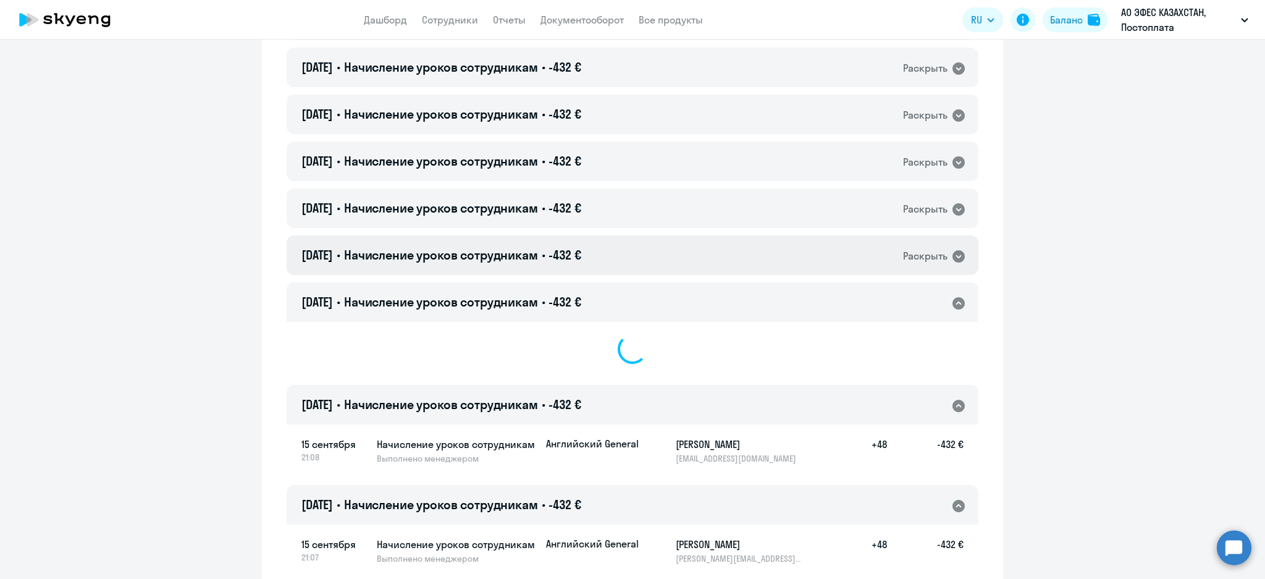
drag, startPoint x: 653, startPoint y: 260, endPoint x: 649, endPoint y: 240, distance: 20.1
click at [651, 256] on div "[DATE] • Начисление уроков сотрудникам • -432 € Раскрыть" at bounding box center [633, 255] width 692 height 40
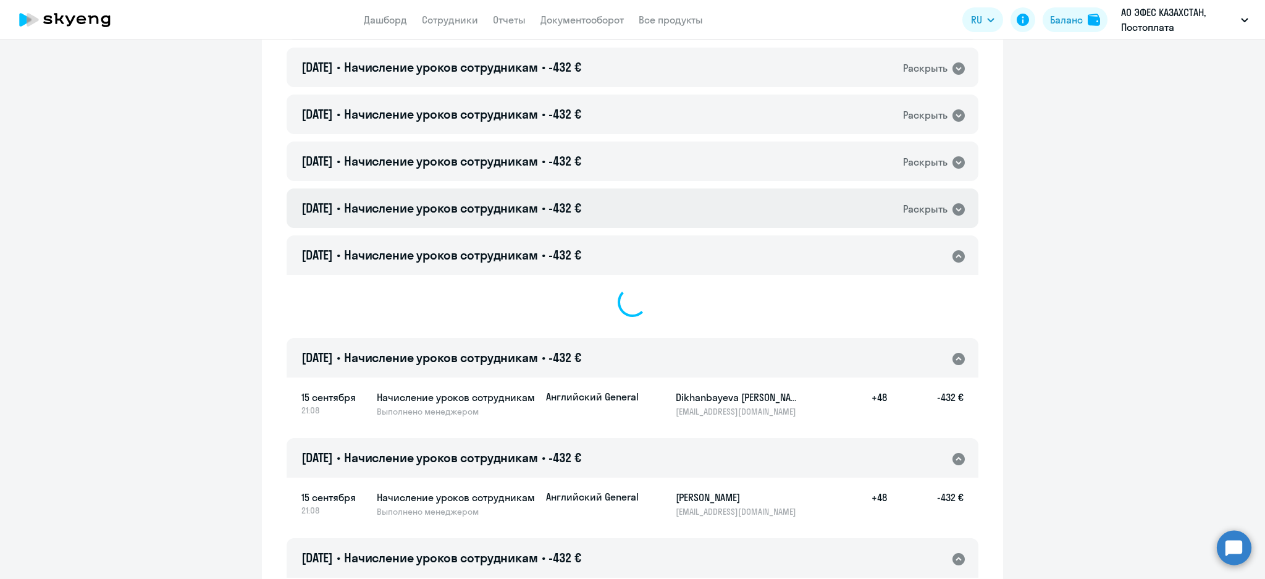
click at [641, 198] on div "[DATE] • Начисление уроков сотрудникам • -432 € Раскрыть" at bounding box center [633, 208] width 692 height 40
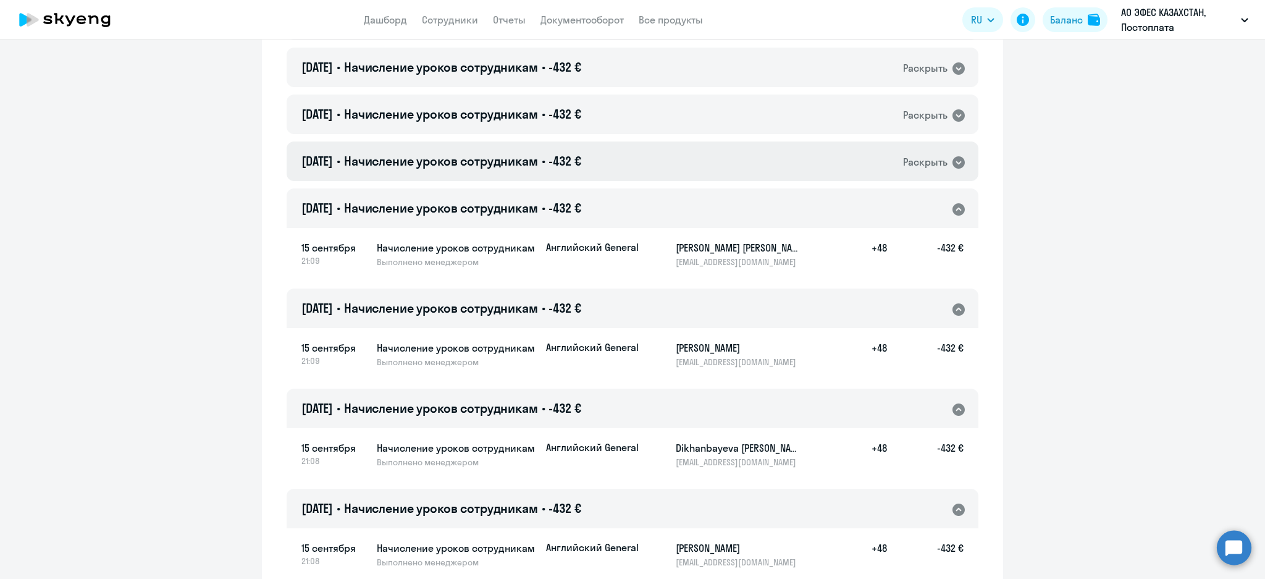
drag, startPoint x: 642, startPoint y: 148, endPoint x: 641, endPoint y: 124, distance: 24.7
click at [641, 148] on div "[DATE] • Начисление уроков сотрудникам • -432 € Раскрыть" at bounding box center [633, 161] width 692 height 40
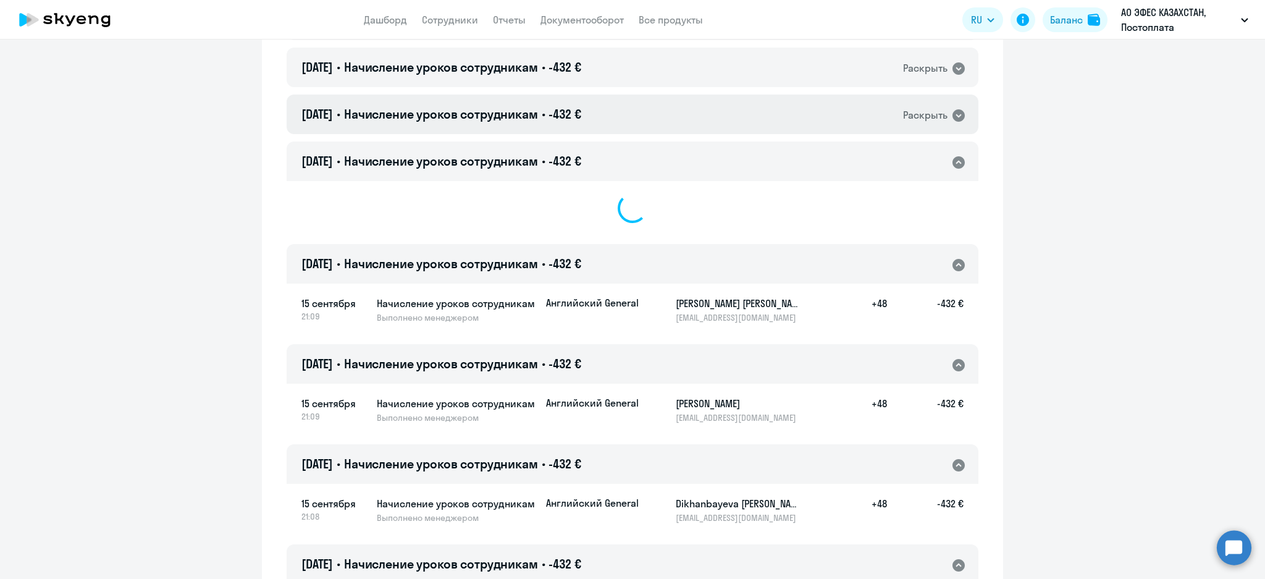
click at [639, 108] on div "[DATE] • Начисление уроков сотрудникам • -432 € Раскрыть" at bounding box center [633, 114] width 692 height 40
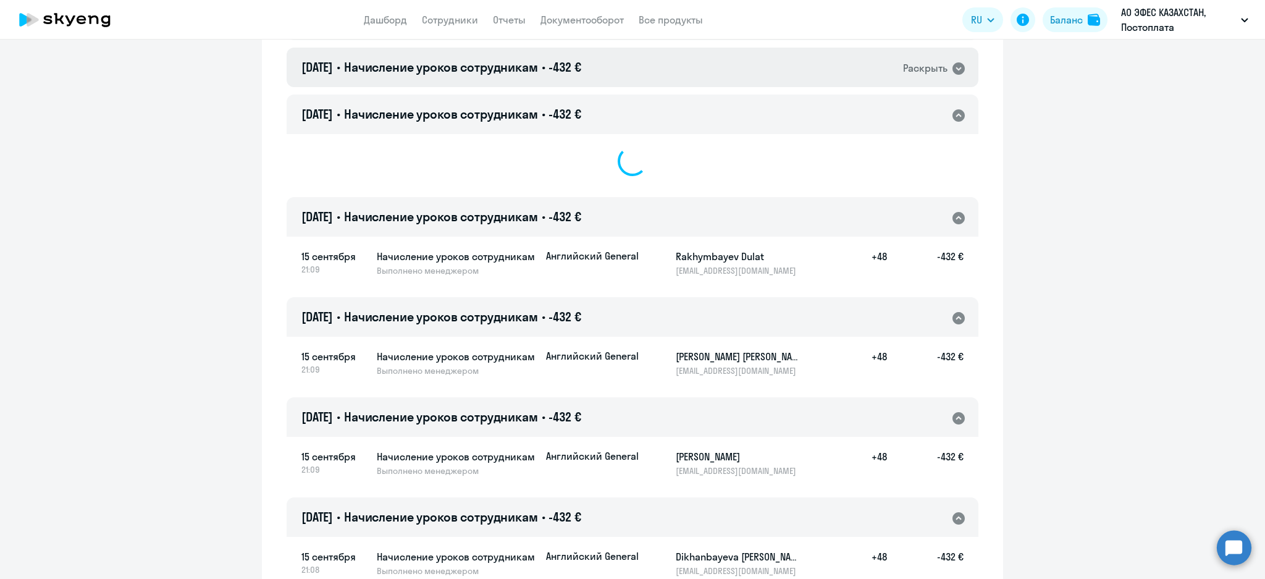
click at [645, 69] on div "[DATE] • Начисление уроков сотрудникам • -432 € Раскрыть" at bounding box center [633, 68] width 692 height 40
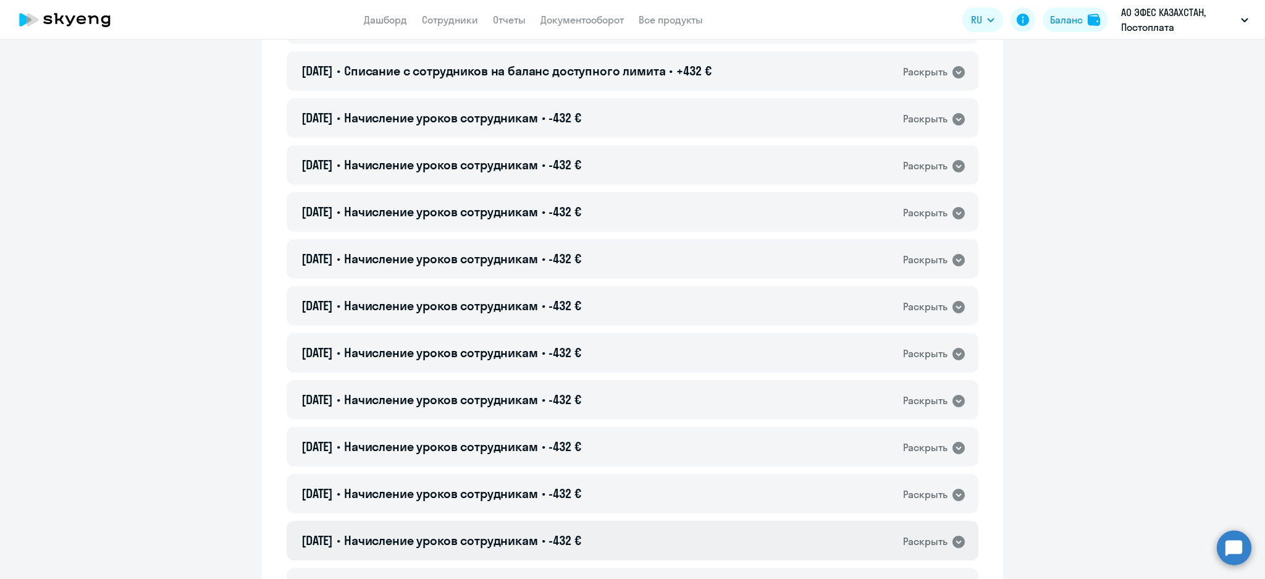
scroll to position [6958, 0]
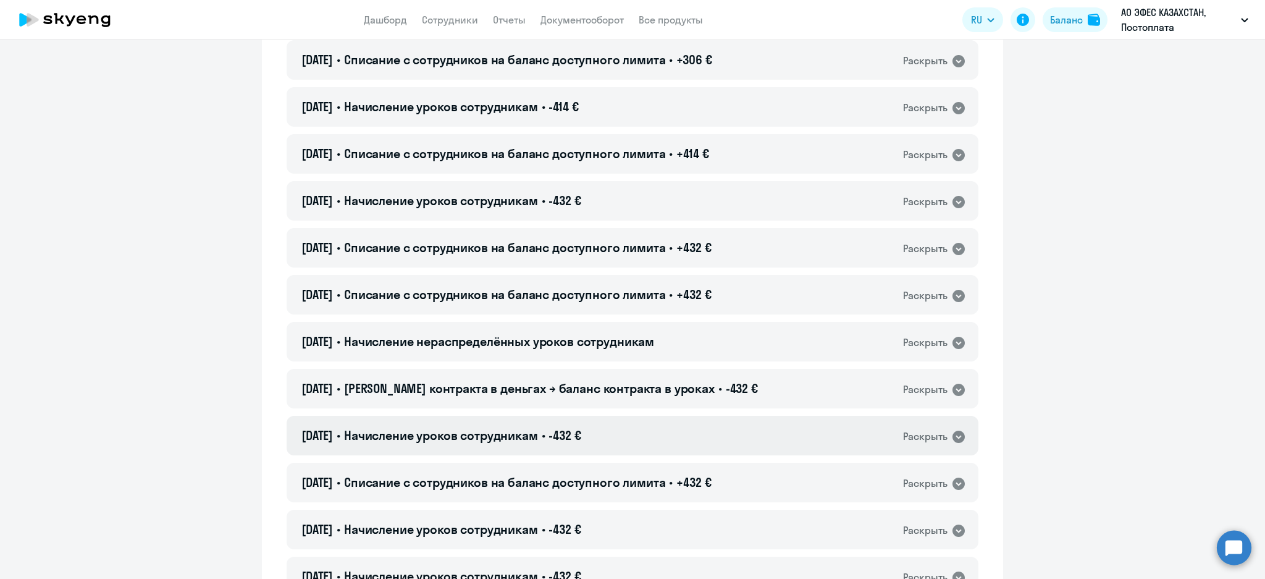
drag, startPoint x: 629, startPoint y: 433, endPoint x: 628, endPoint y: 426, distance: 7.5
click at [627, 432] on div "[DATE] • Начисление уроков сотрудникам • -432 € Раскрыть" at bounding box center [633, 436] width 692 height 40
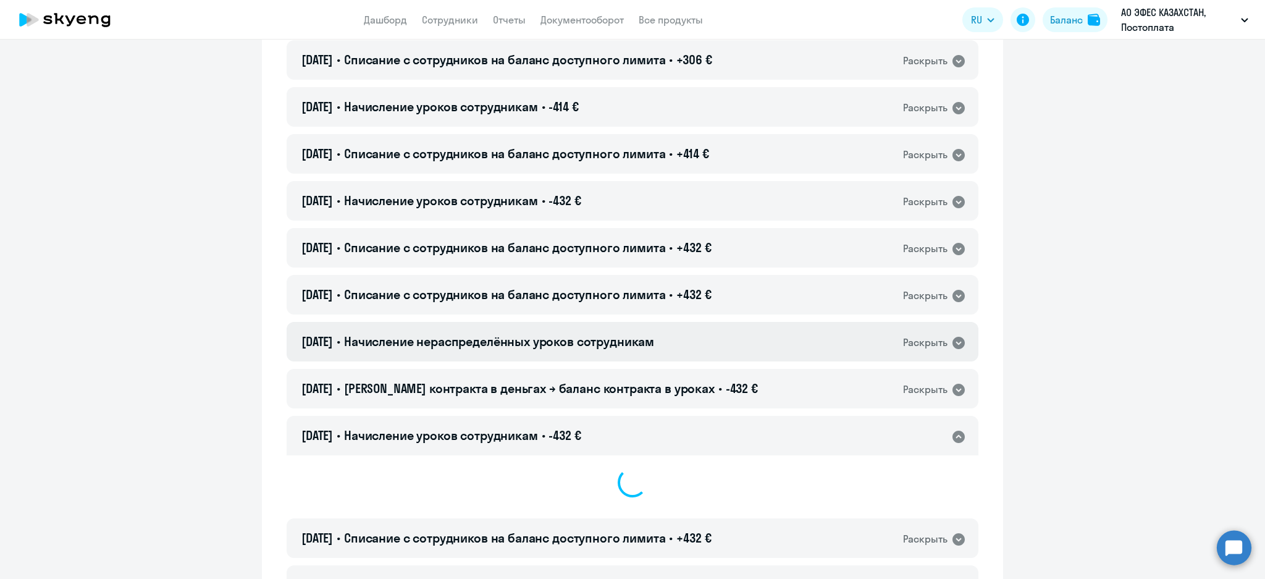
drag, startPoint x: 649, startPoint y: 335, endPoint x: 644, endPoint y: 330, distance: 7.4
click at [649, 335] on span "Начисление нераспределённых уроков сотрудникам" at bounding box center [499, 341] width 310 height 15
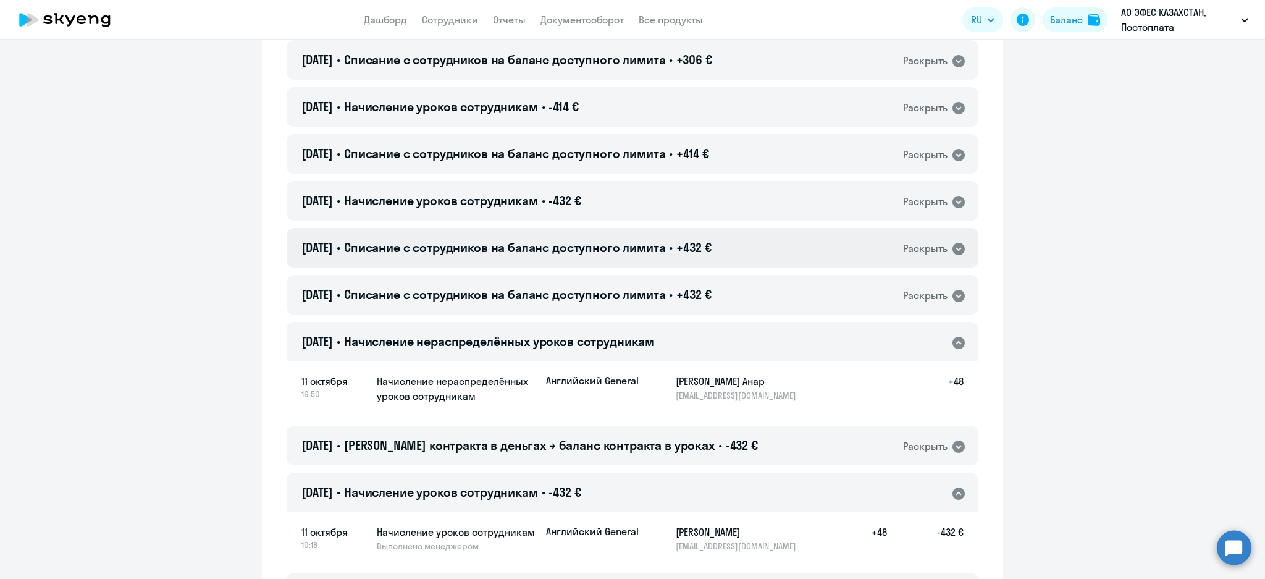
scroll to position [6711, 0]
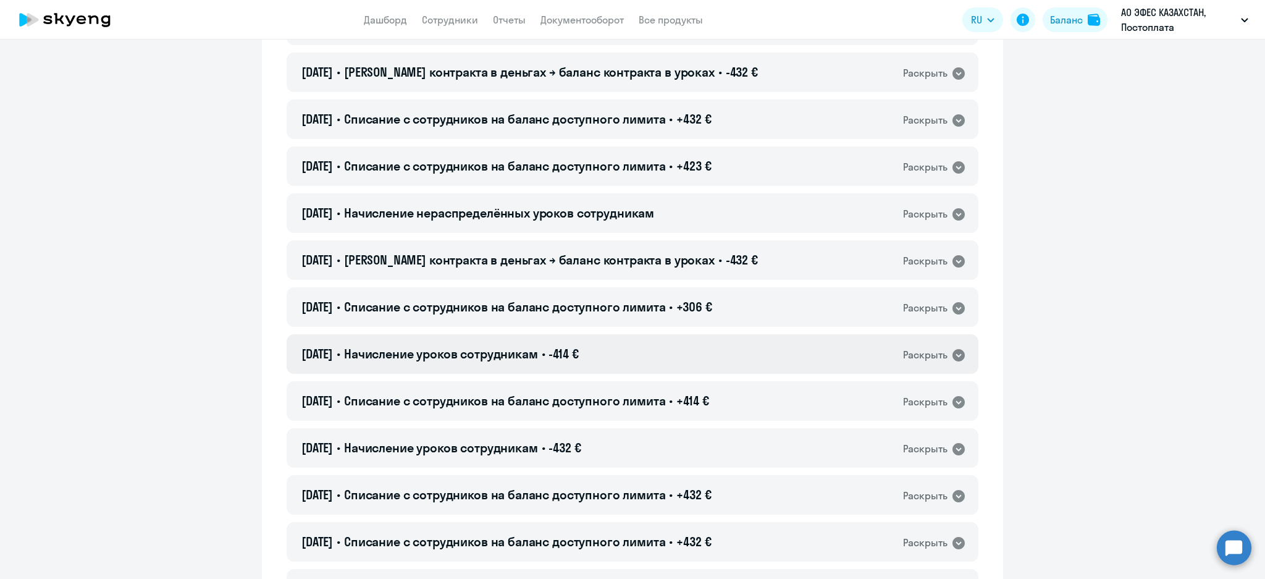
click at [679, 349] on div "[DATE] • Начисление уроков сотрудникам • -414 € Раскрыть" at bounding box center [633, 354] width 692 height 40
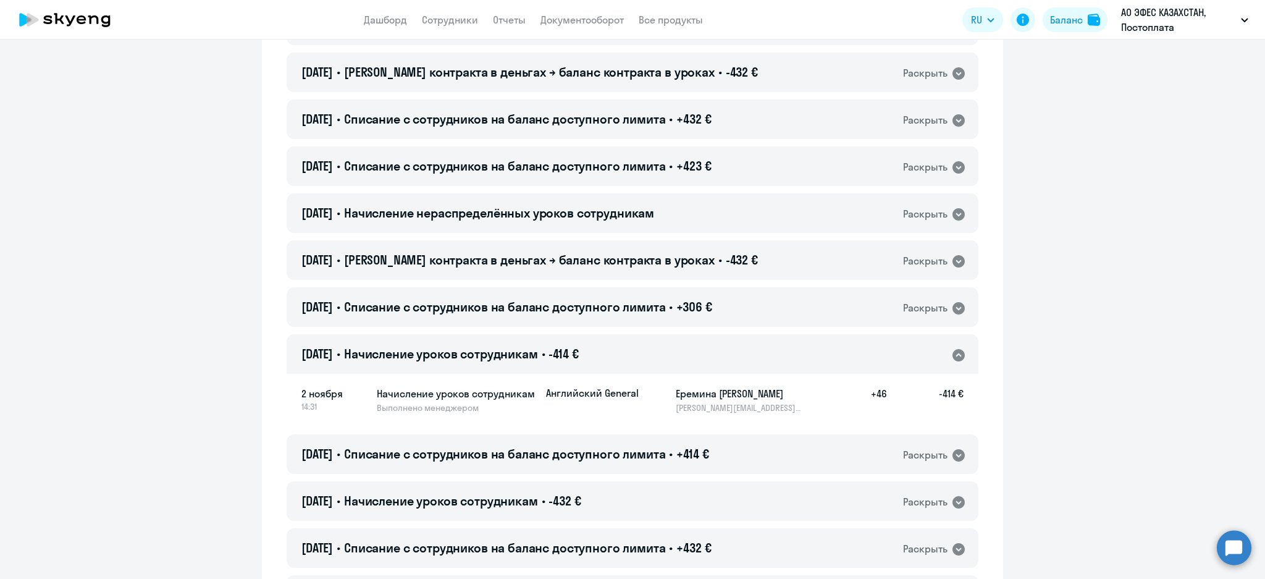
scroll to position [6628, 0]
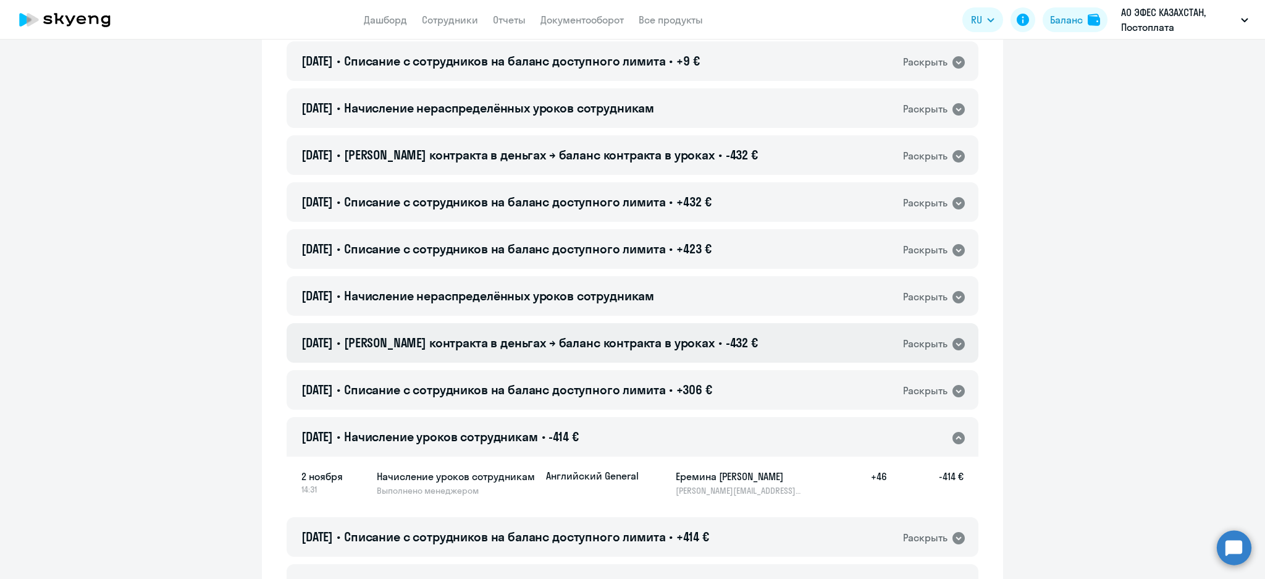
click at [718, 337] on span "•" at bounding box center [720, 342] width 4 height 15
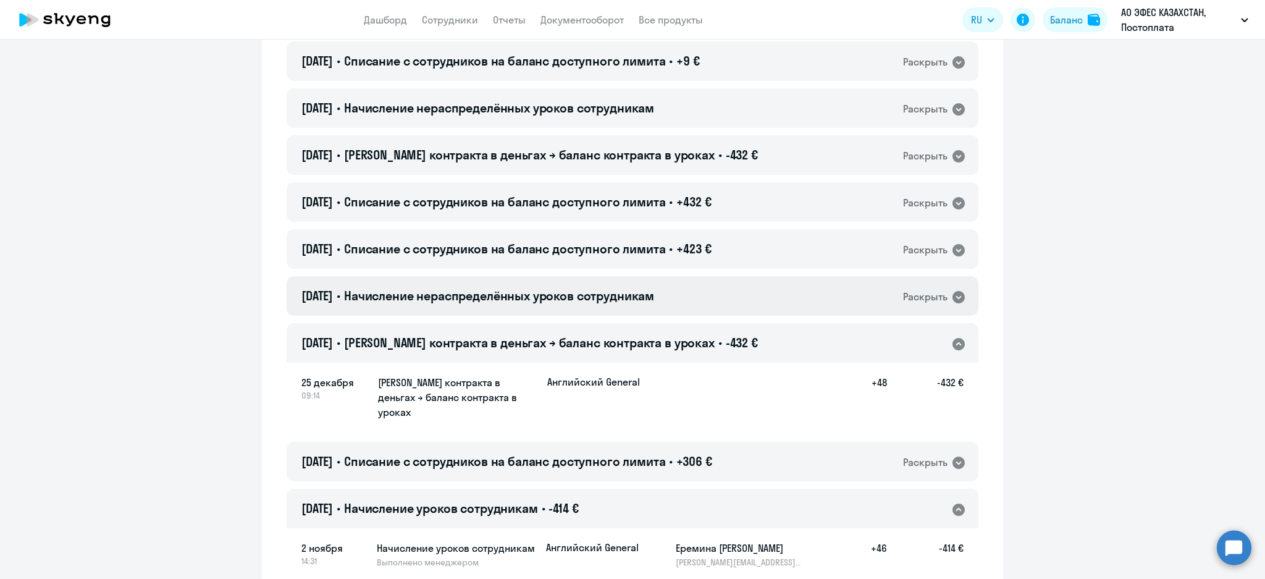
click at [678, 293] on div "[DATE] • Начисление нераспределённых уроков сотрудникам Раскрыть" at bounding box center [633, 296] width 692 height 40
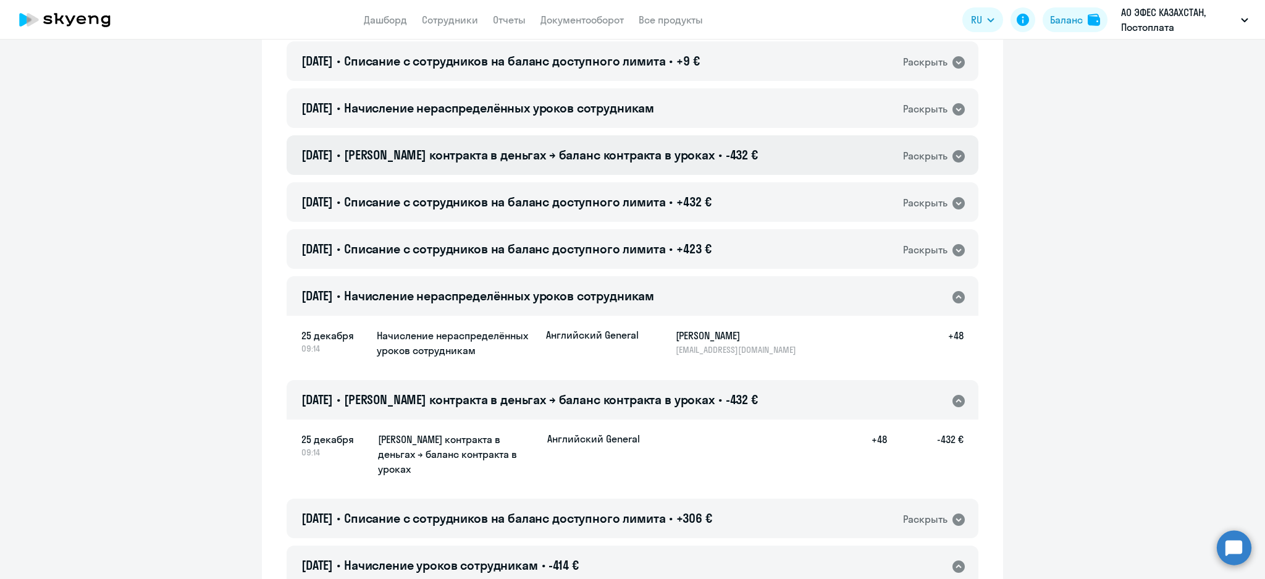
click at [718, 159] on span "•" at bounding box center [720, 154] width 4 height 15
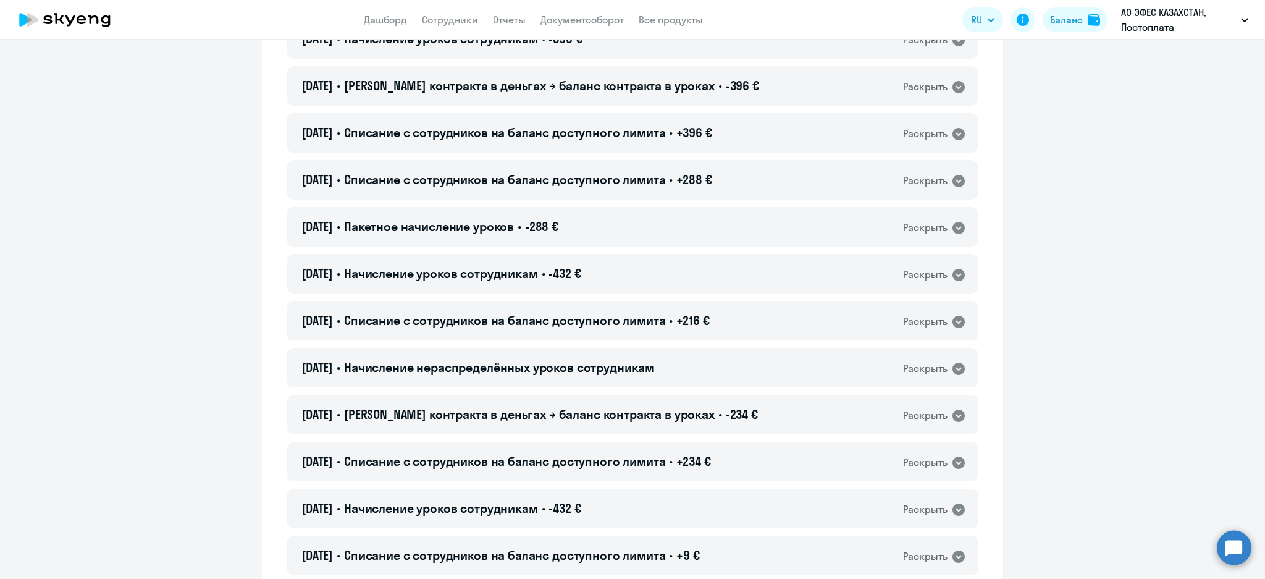
scroll to position [6381, 0]
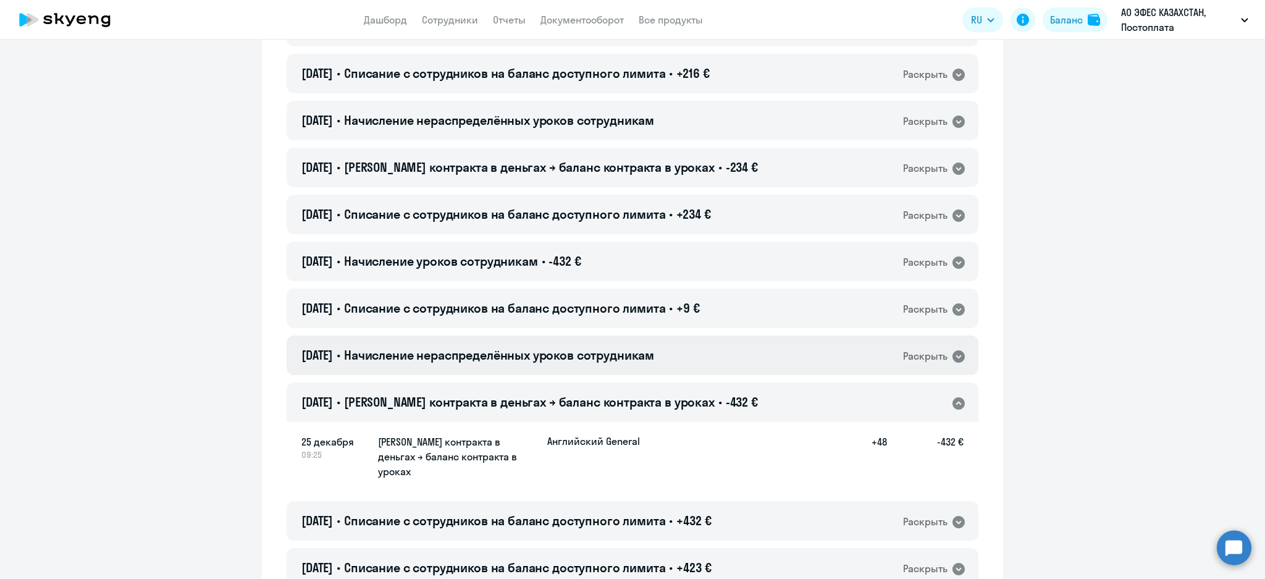
click at [695, 349] on div "[DATE] • Начисление нераспределённых уроков сотрудникам Раскрыть" at bounding box center [633, 355] width 692 height 40
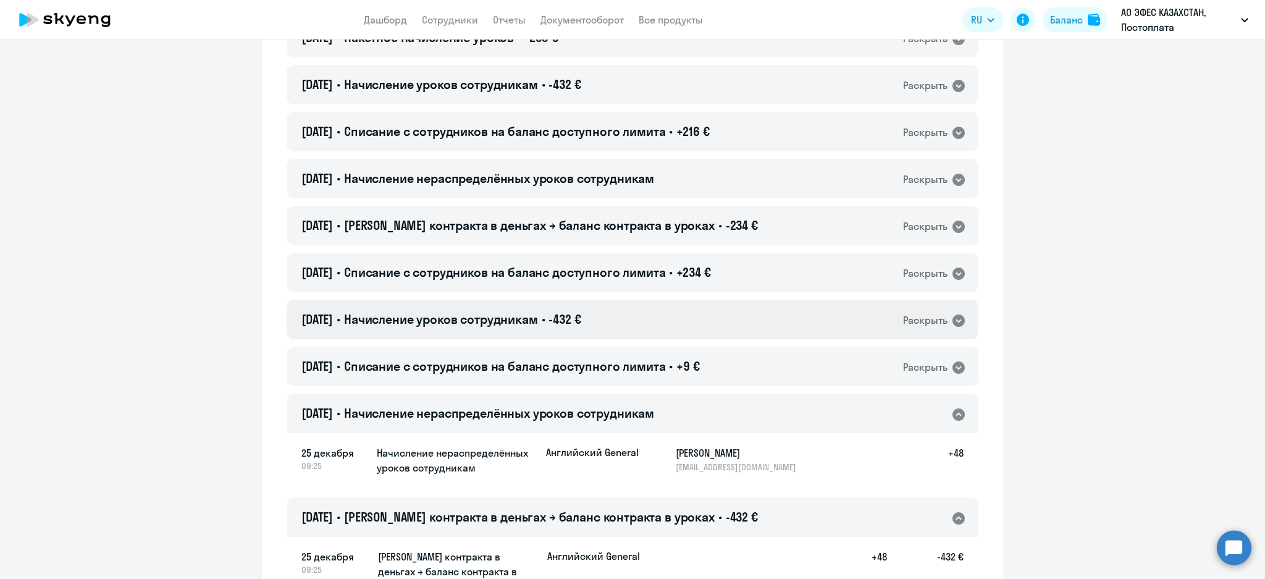
scroll to position [6299, 0]
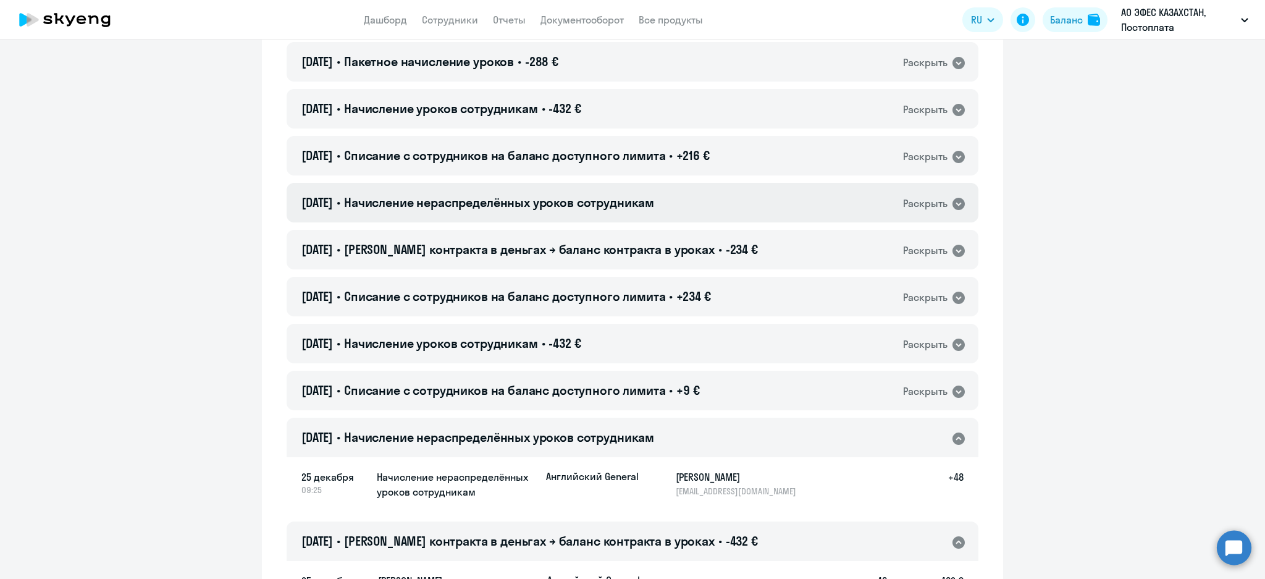
click at [718, 198] on div "[DATE] • Начисление нераспределённых уроков сотрудникам Раскрыть" at bounding box center [633, 203] width 692 height 40
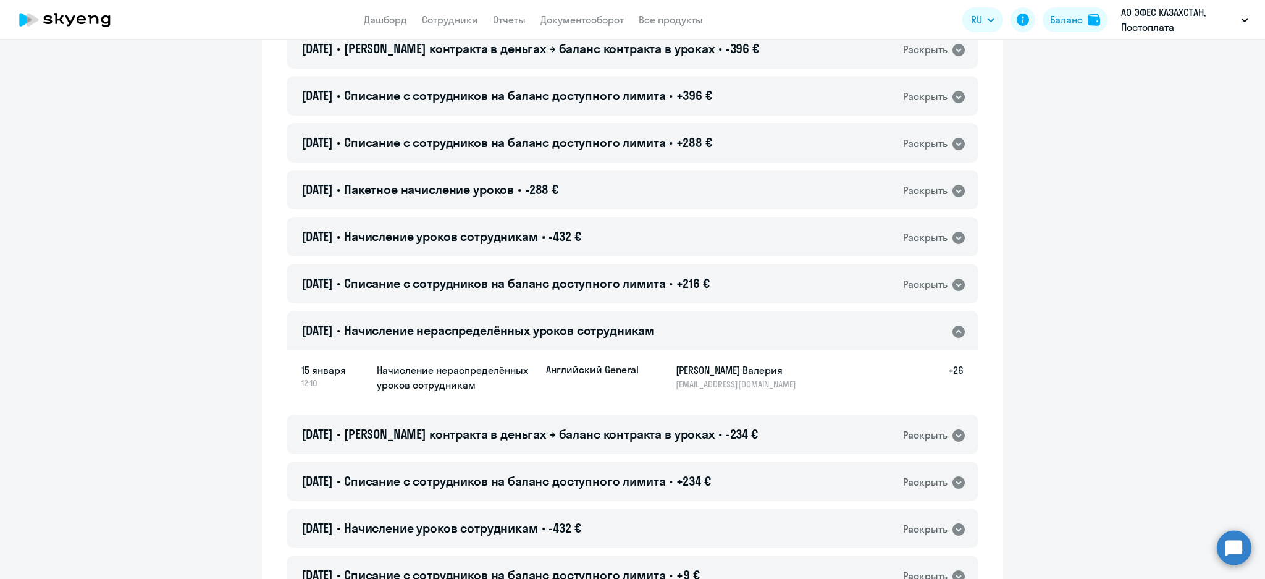
scroll to position [6052, 0]
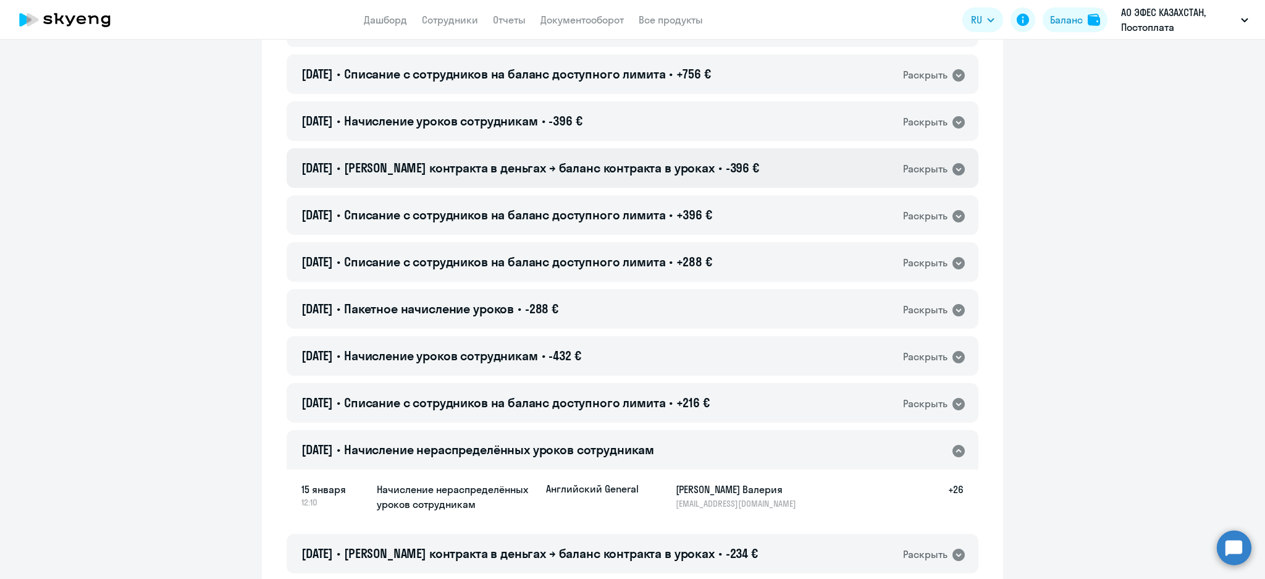
click at [726, 164] on span "-396 €" at bounding box center [742, 167] width 33 height 15
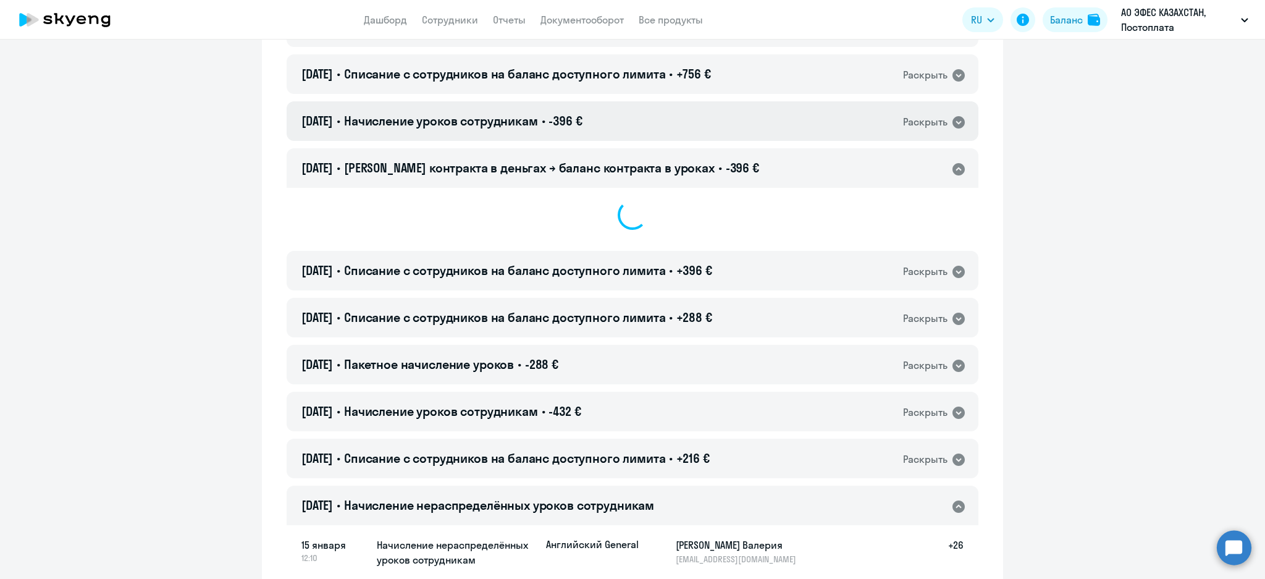
click at [729, 118] on div "[DATE] • Начисление уроков сотрудникам • -396 € Раскрыть" at bounding box center [633, 121] width 692 height 40
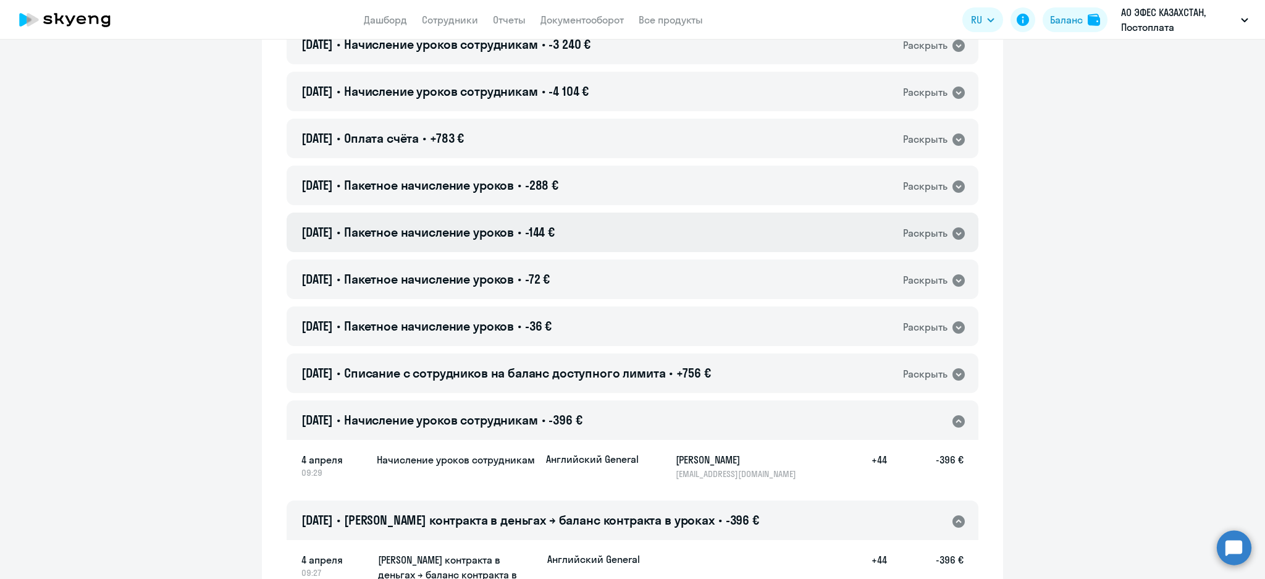
scroll to position [5640, 0]
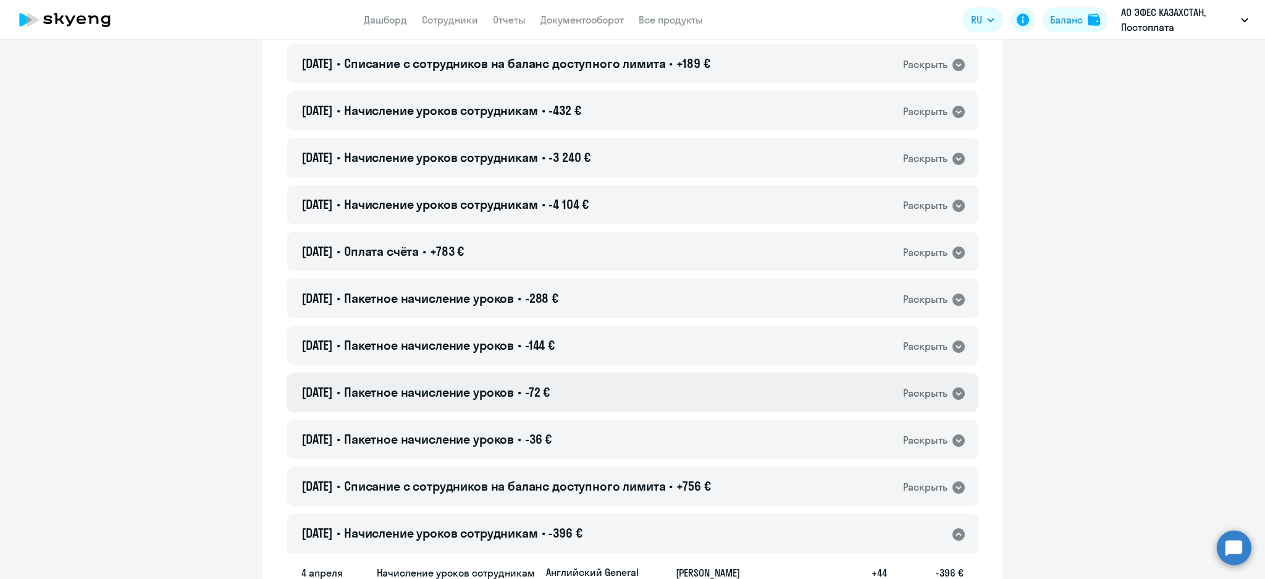
drag, startPoint x: 672, startPoint y: 426, endPoint x: 665, endPoint y: 376, distance: 50.6
click at [670, 424] on div "[DATE] • Пакетное начисление уроков • -36 € Раскрыть" at bounding box center [633, 439] width 692 height 40
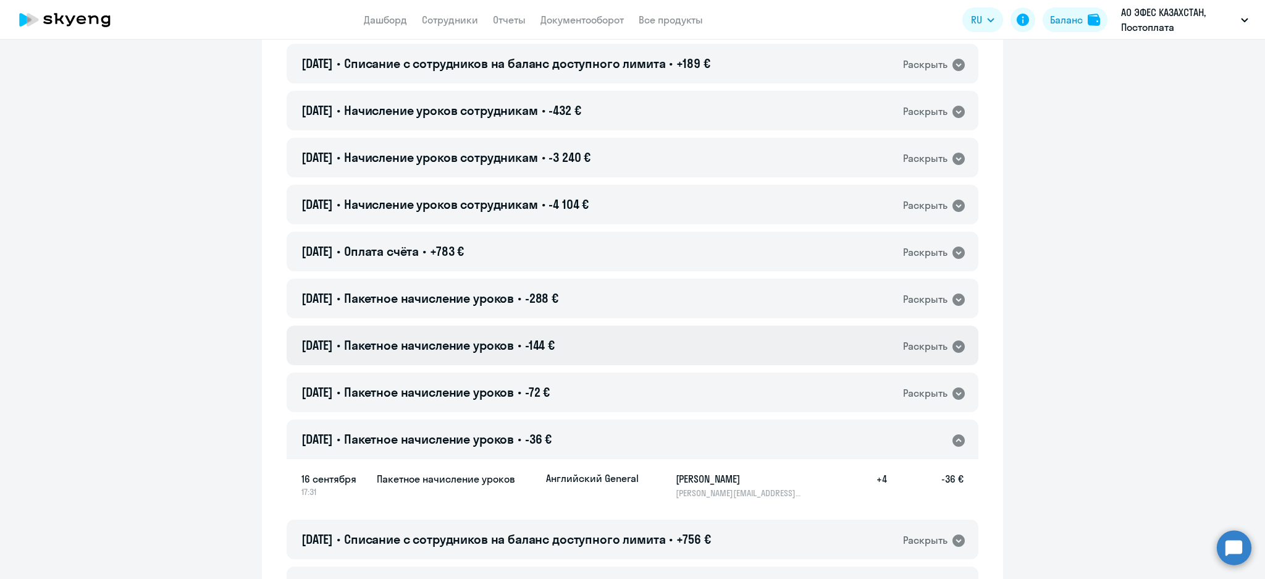
click at [642, 334] on div "[DATE] • Пакетное начисление уроков • -144 € Раскрыть" at bounding box center [633, 345] width 692 height 40
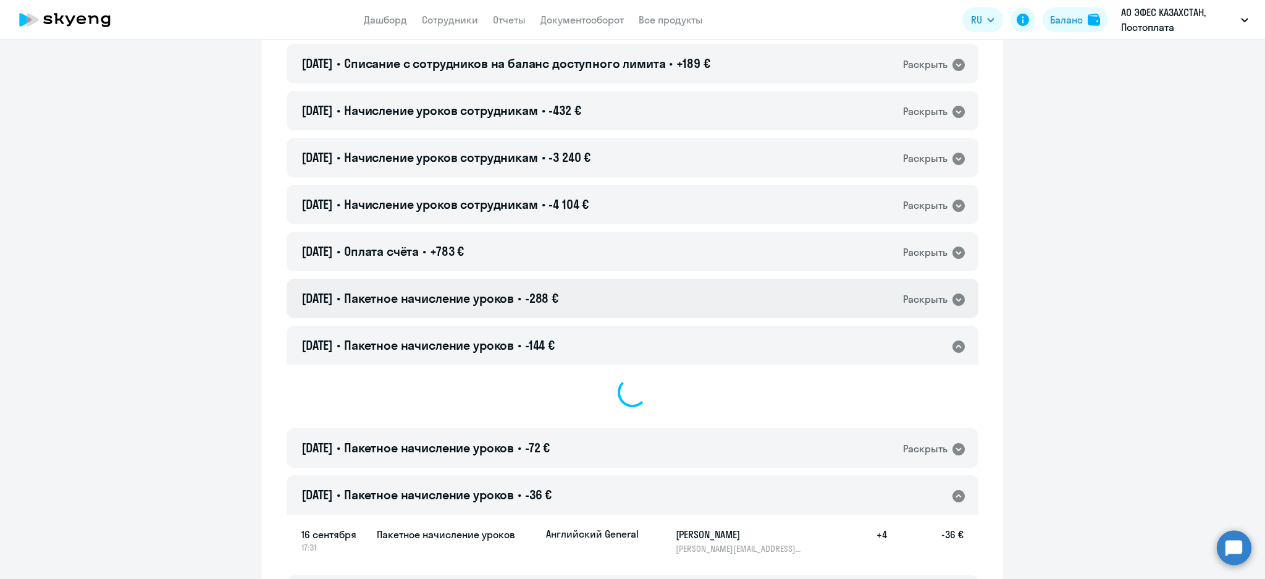
click at [634, 293] on div "[DATE] • Пакетное начисление уроков • -288 € Раскрыть" at bounding box center [633, 299] width 692 height 40
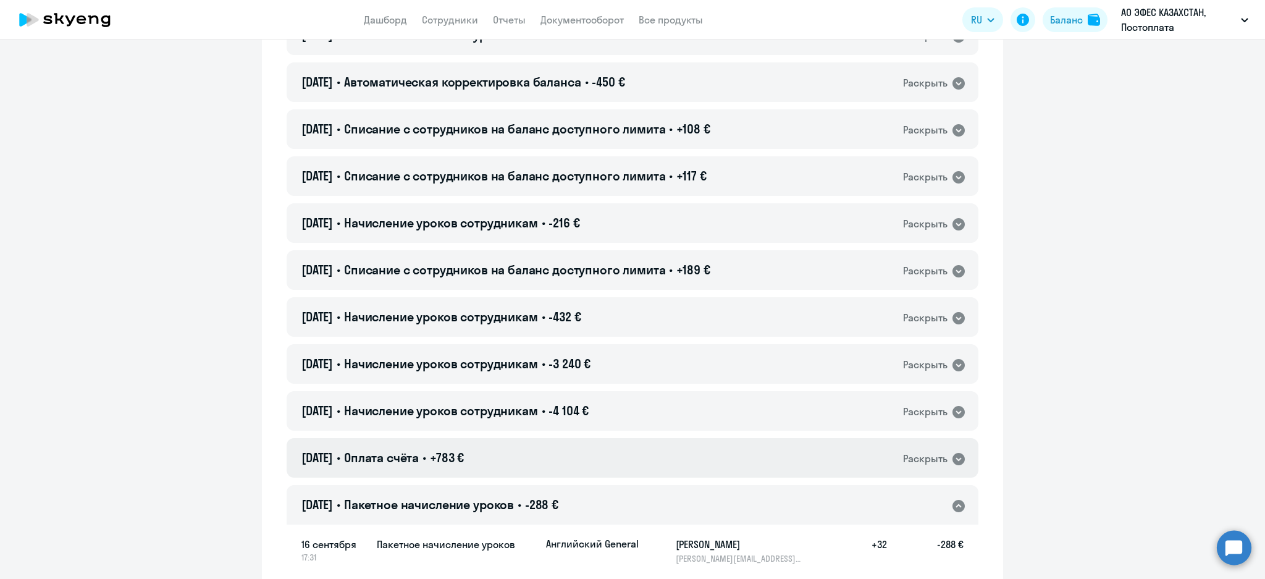
scroll to position [5393, 0]
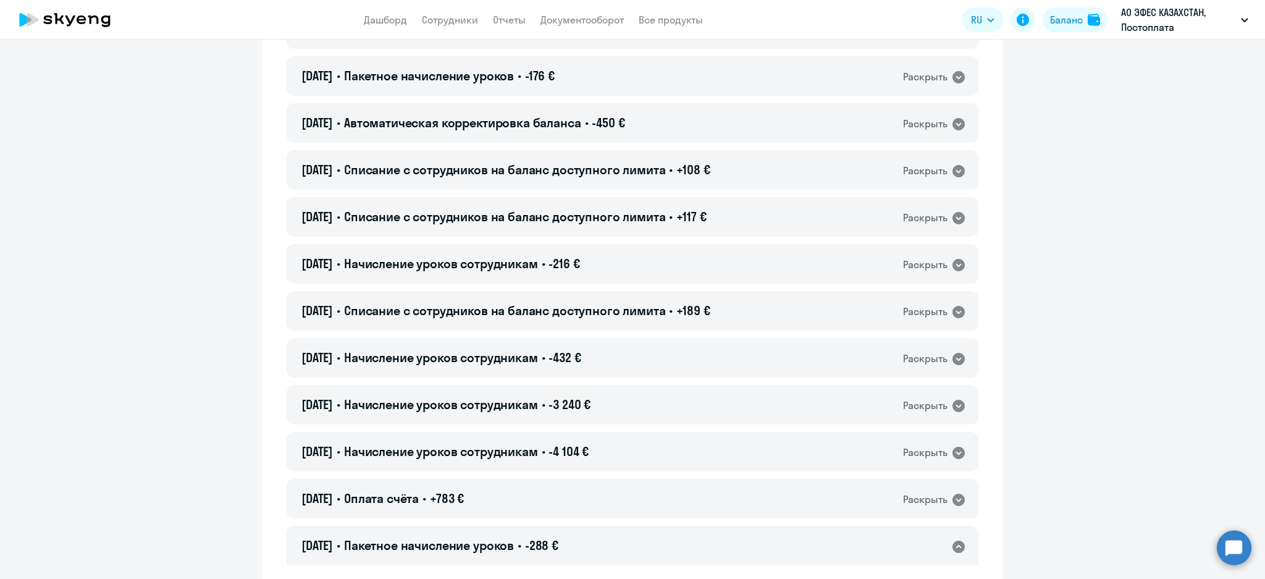
drag, startPoint x: 605, startPoint y: 361, endPoint x: 604, endPoint y: 386, distance: 24.7
click at [600, 362] on div "[DATE] • Начисление уроков сотрудникам • -432 € Раскрыть" at bounding box center [633, 358] width 692 height 40
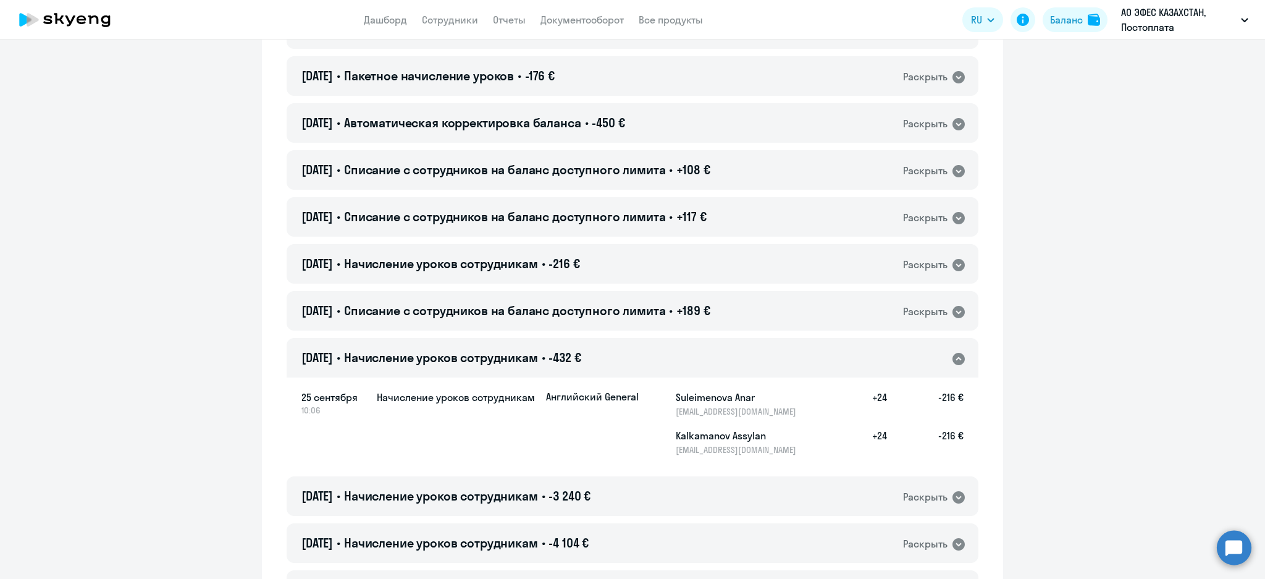
click at [647, 464] on div "25 сентября 10:06 Начисление уроков сотрудникам [DEMOGRAPHIC_DATA] General Sule…" at bounding box center [633, 422] width 692 height 93
drag, startPoint x: 647, startPoint y: 490, endPoint x: 645, endPoint y: 478, distance: 11.8
click at [645, 490] on div "[DATE] • Начисление уроков сотрудникам • -3 240 € Раскрыть" at bounding box center [633, 496] width 692 height 40
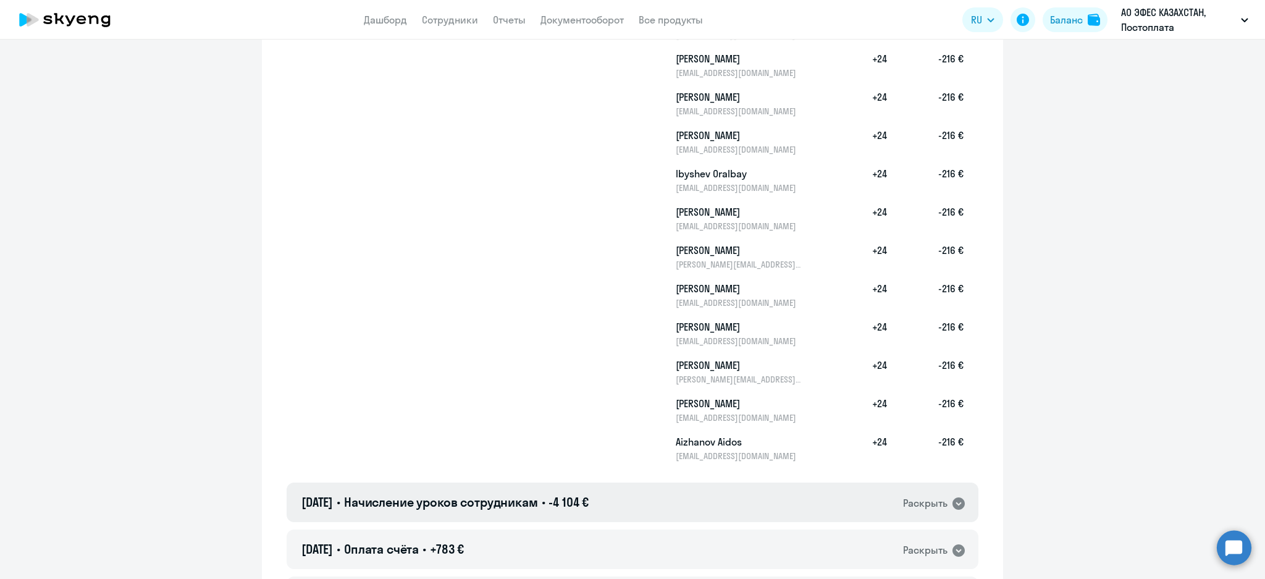
scroll to position [6052, 0]
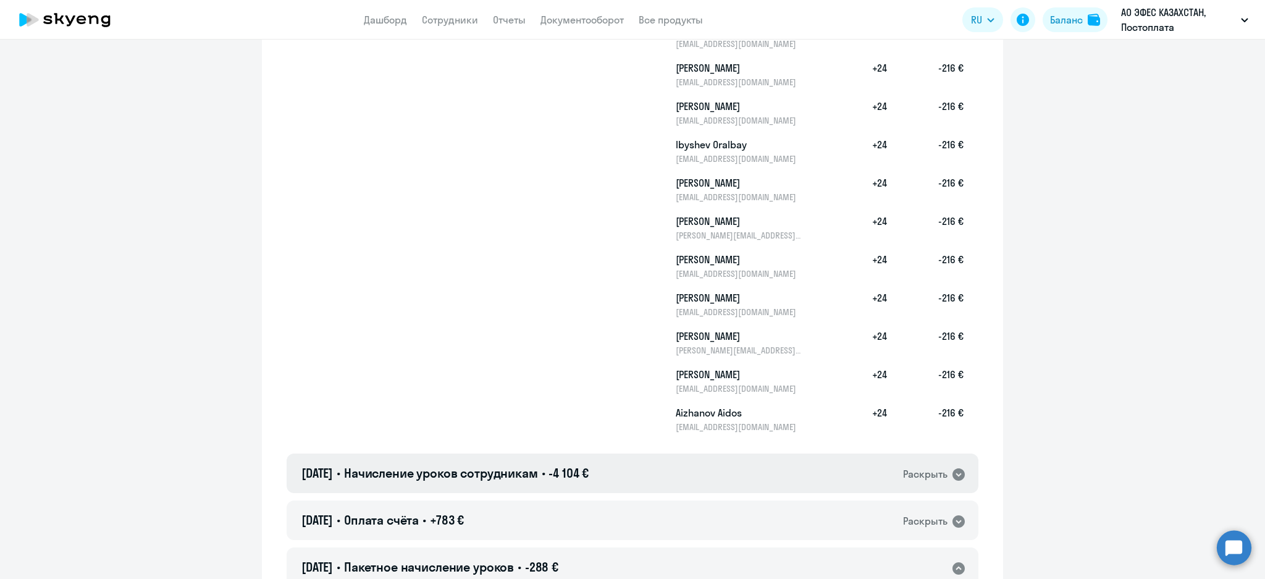
click at [669, 459] on div "[DATE] • Начисление уроков сотрудникам • -4 104 € Раскрыть" at bounding box center [633, 473] width 692 height 40
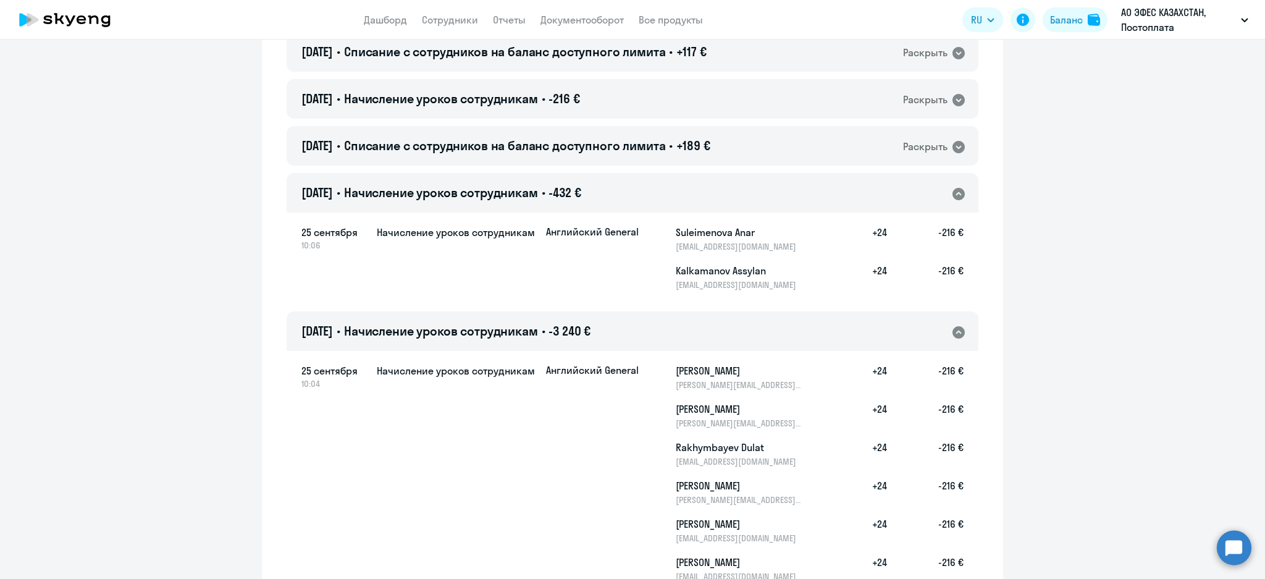
scroll to position [5228, 0]
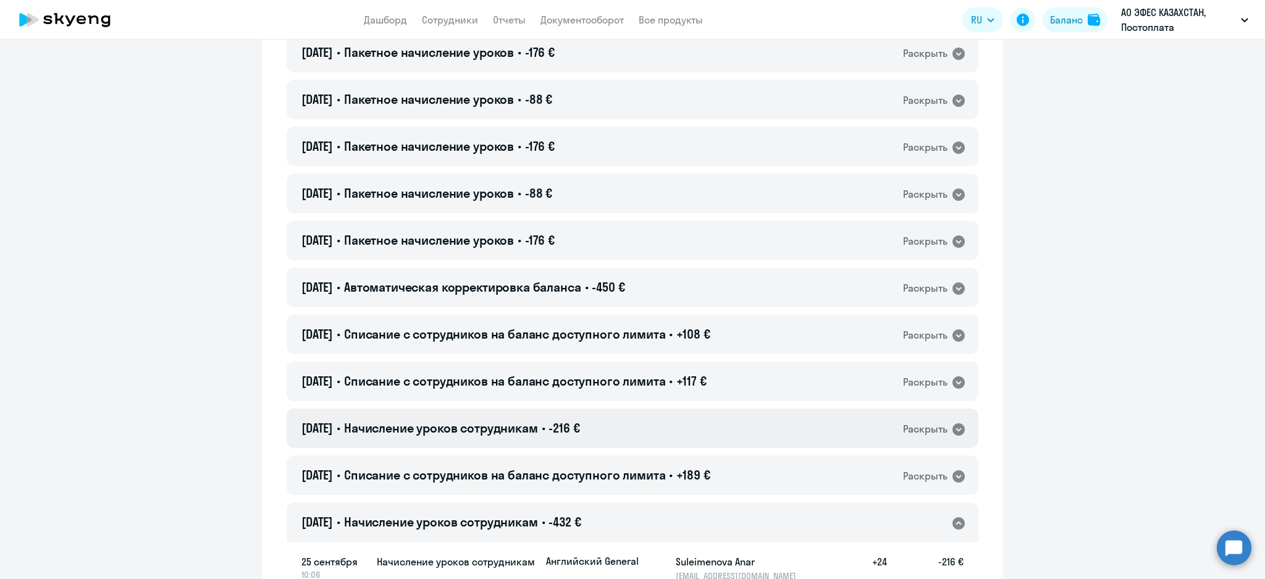
click at [594, 430] on div "[DATE] • Начисление уроков сотрудникам • -216 € Раскрыть" at bounding box center [633, 428] width 692 height 40
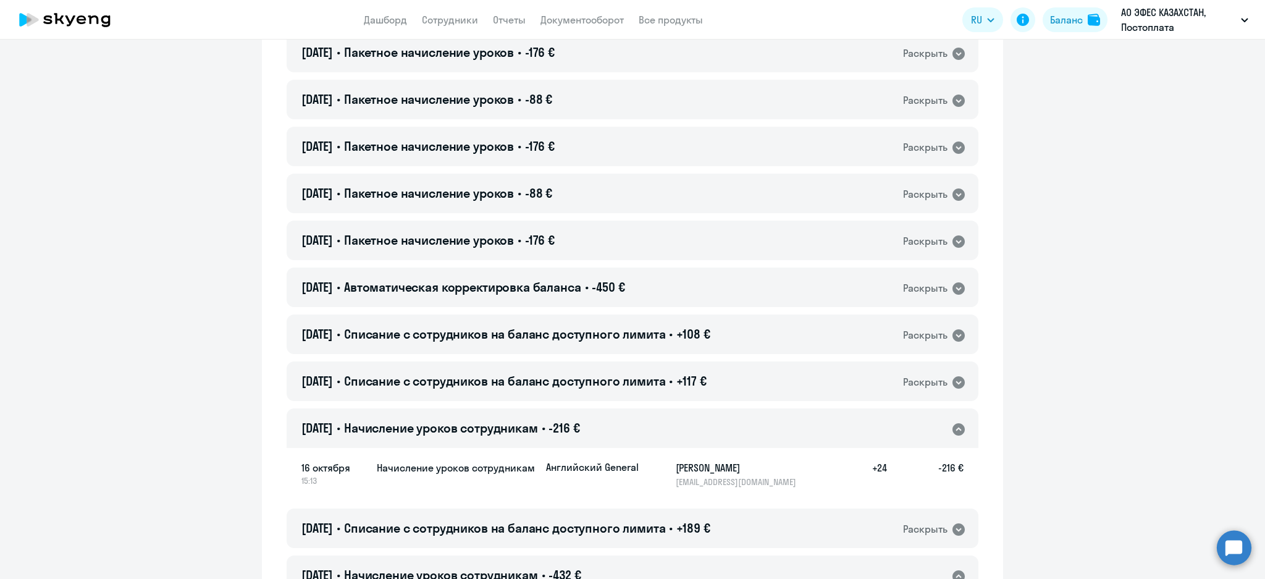
drag, startPoint x: 628, startPoint y: 375, endPoint x: 628, endPoint y: 356, distance: 19.2
click at [628, 375] on span "Списание с сотрудников на баланс доступного лимита" at bounding box center [505, 380] width 322 height 15
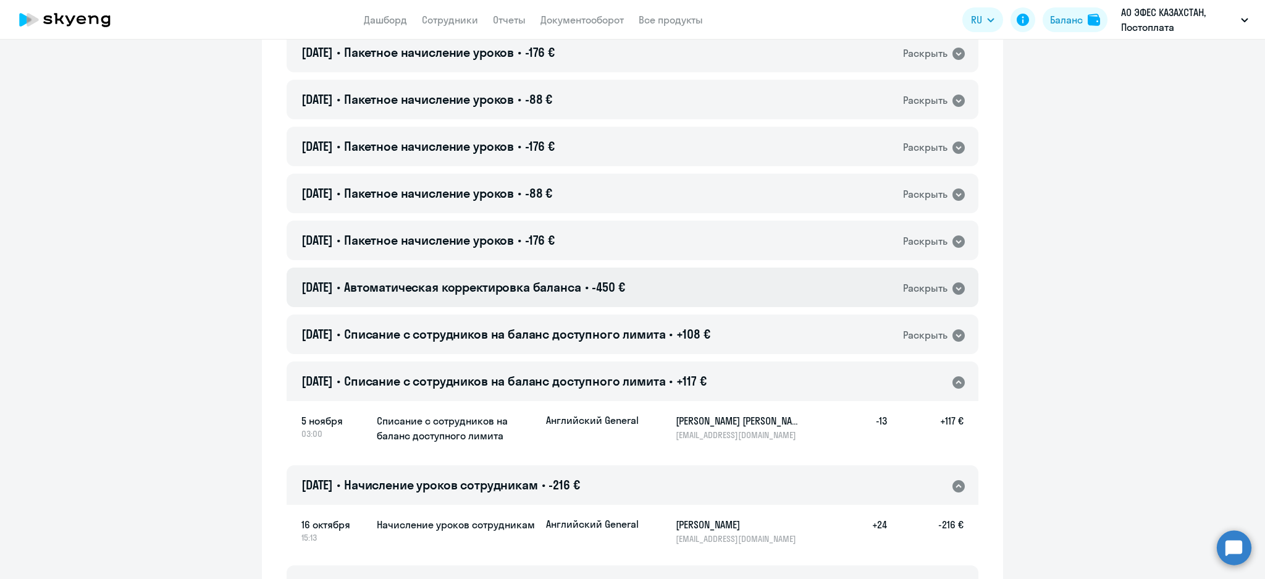
click at [607, 273] on div "[DATE] • Автоматическая корректировка баланса • -450 € Раскрыть" at bounding box center [633, 287] width 692 height 40
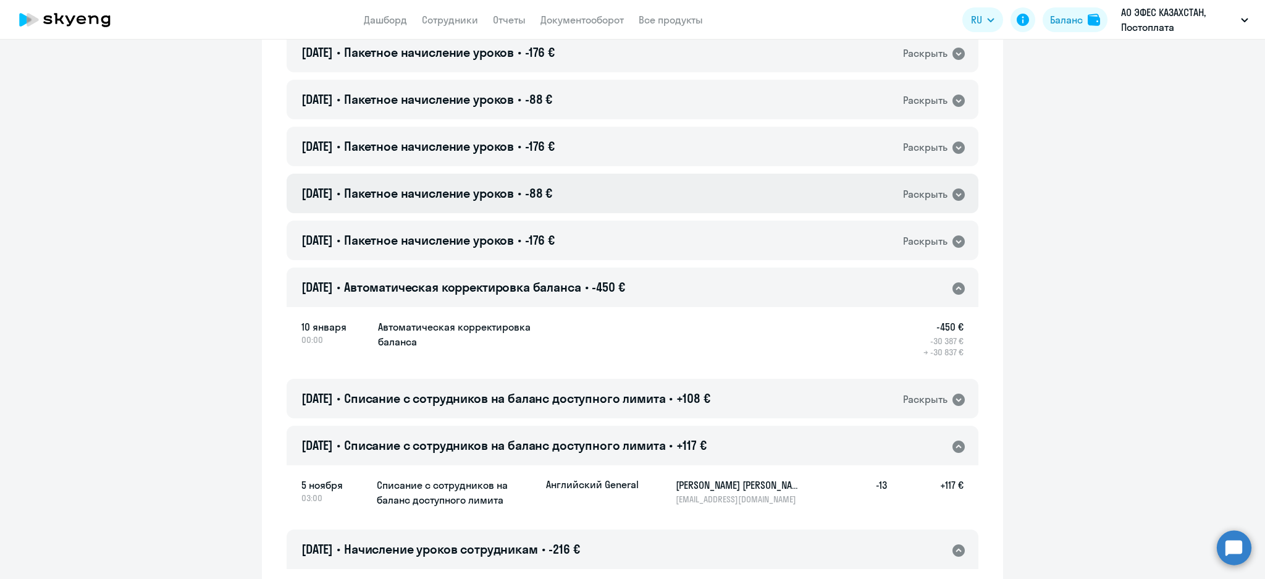
click at [607, 208] on div "[DATE] • Пакетное начисление уроков • -88 € Раскрыть" at bounding box center [633, 194] width 692 height 40
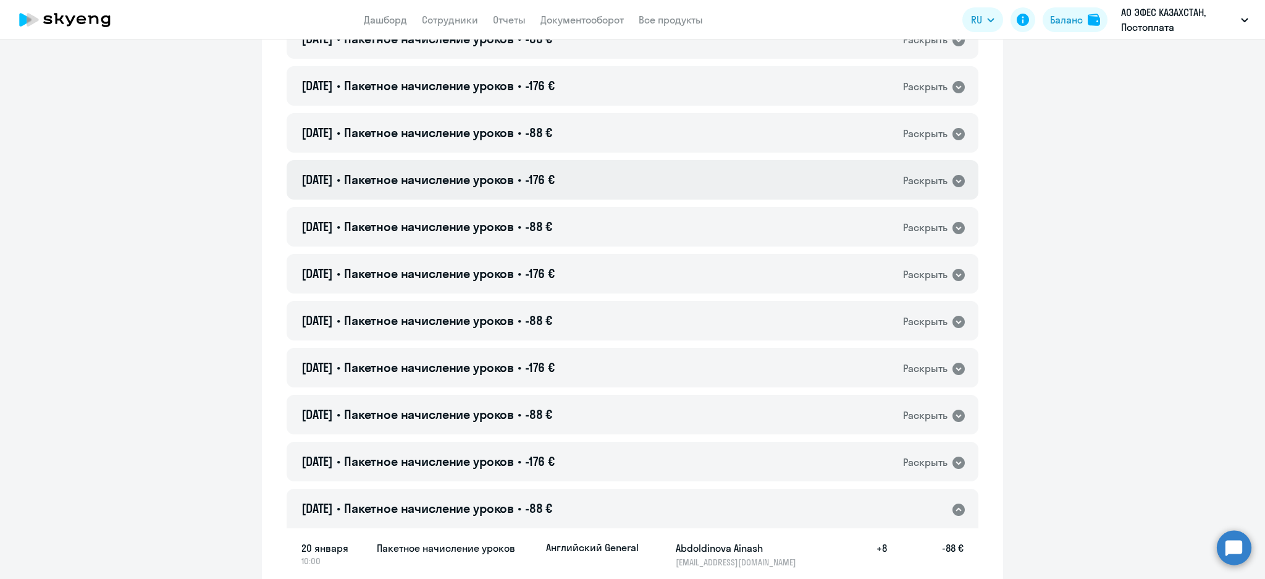
scroll to position [4816, 0]
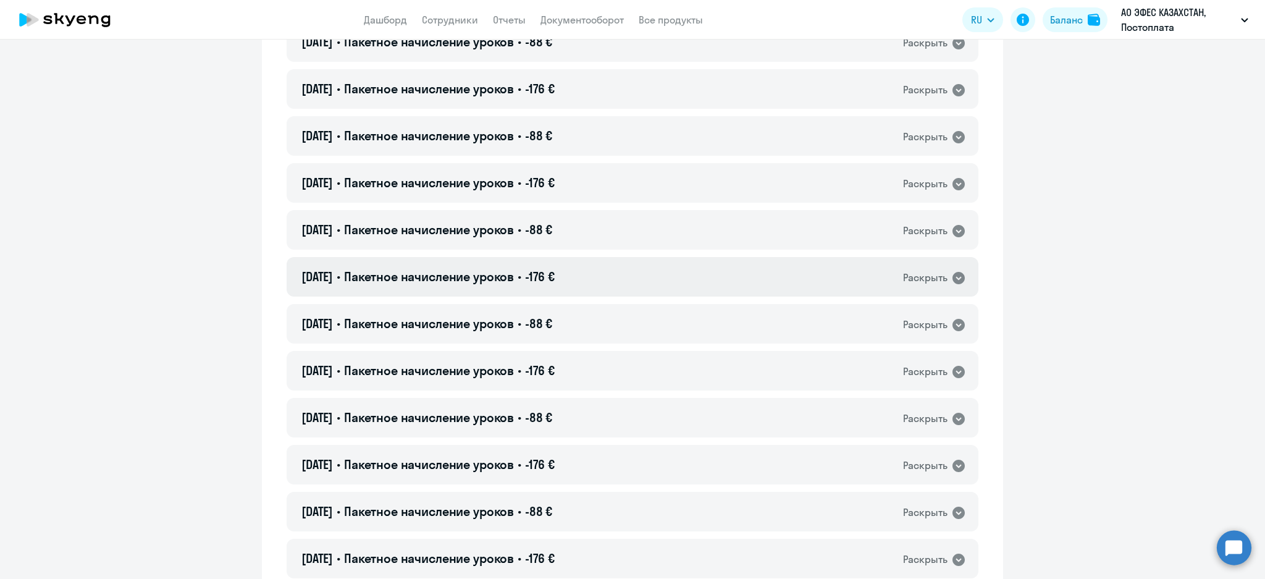
click at [596, 287] on div "[DATE] • Пакетное начисление уроков • -176 € Раскрыть" at bounding box center [633, 277] width 692 height 40
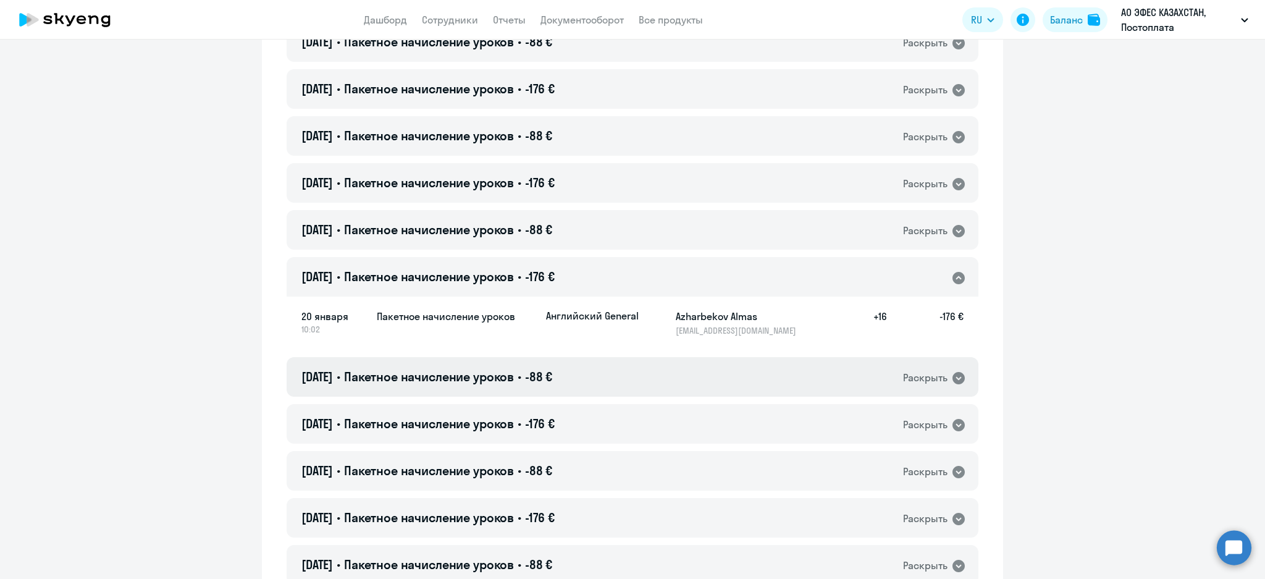
click at [615, 375] on div "[DATE] • Пакетное начисление уроков • -88 € Раскрыть" at bounding box center [633, 377] width 692 height 40
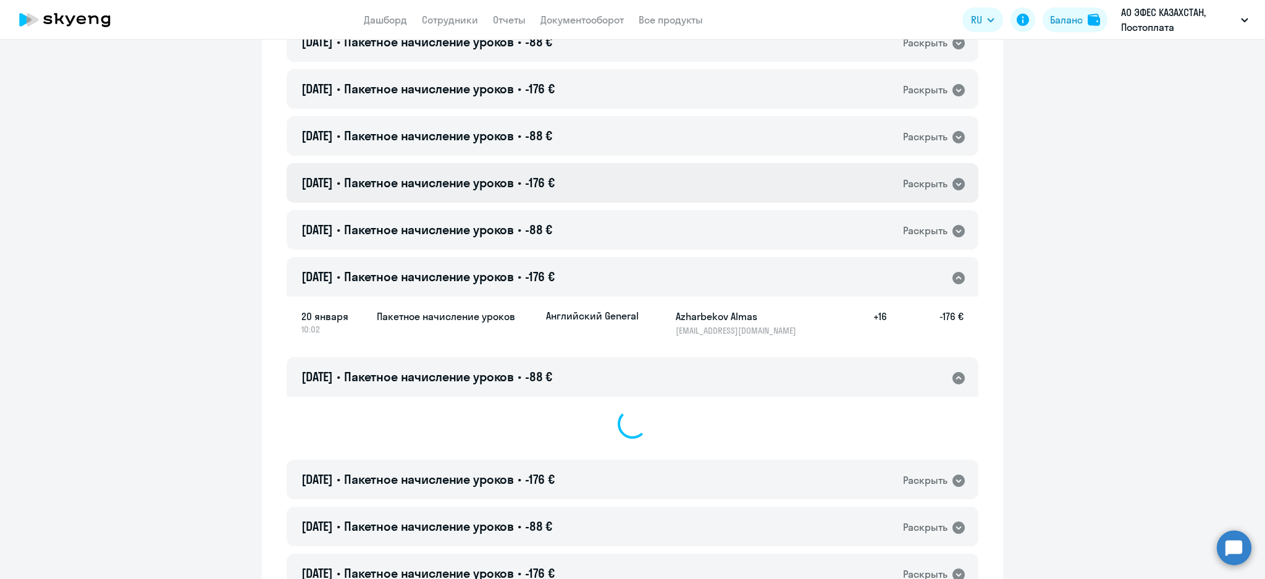
click at [618, 167] on div "[DATE] • Пакетное начисление уроков • -176 € Раскрыть" at bounding box center [633, 183] width 692 height 40
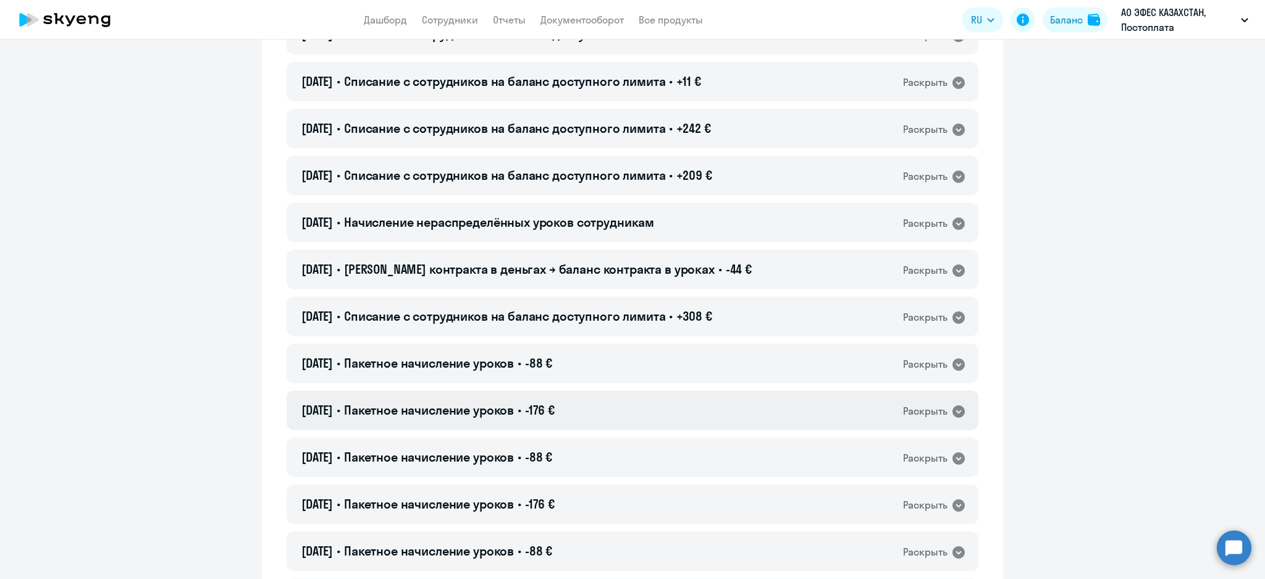
scroll to position [1440, 0]
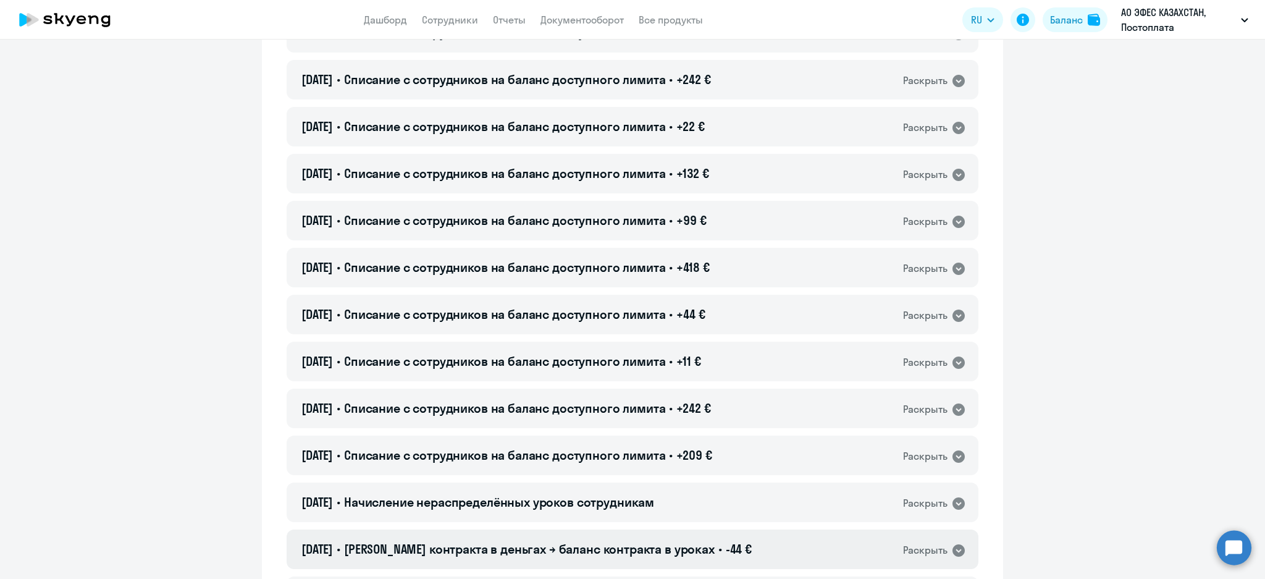
click at [726, 542] on span "-44 €" at bounding box center [739, 548] width 26 height 15
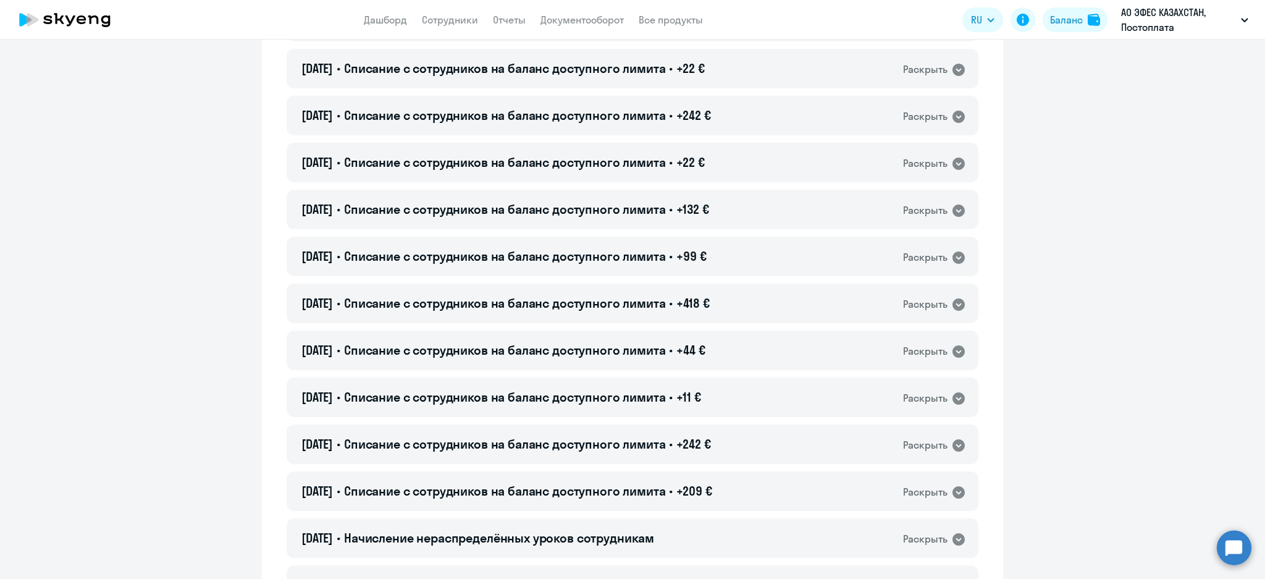
scroll to position [1358, 0]
click at [717, 435] on div "[DATE] • Списание с сотрудников на баланс доступного лимита • +11 € Раскрыть" at bounding box center [633, 444] width 692 height 40
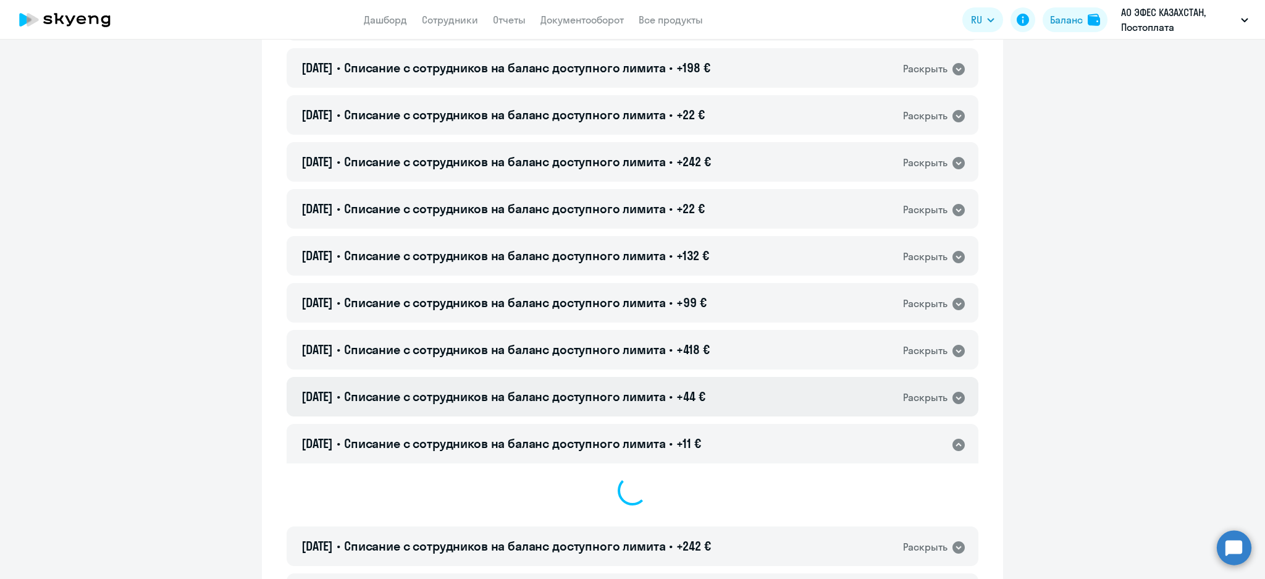
click at [723, 400] on div "[DATE] • Списание с сотрудников на баланс доступного лимита • +44 € Раскрыть" at bounding box center [633, 397] width 692 height 40
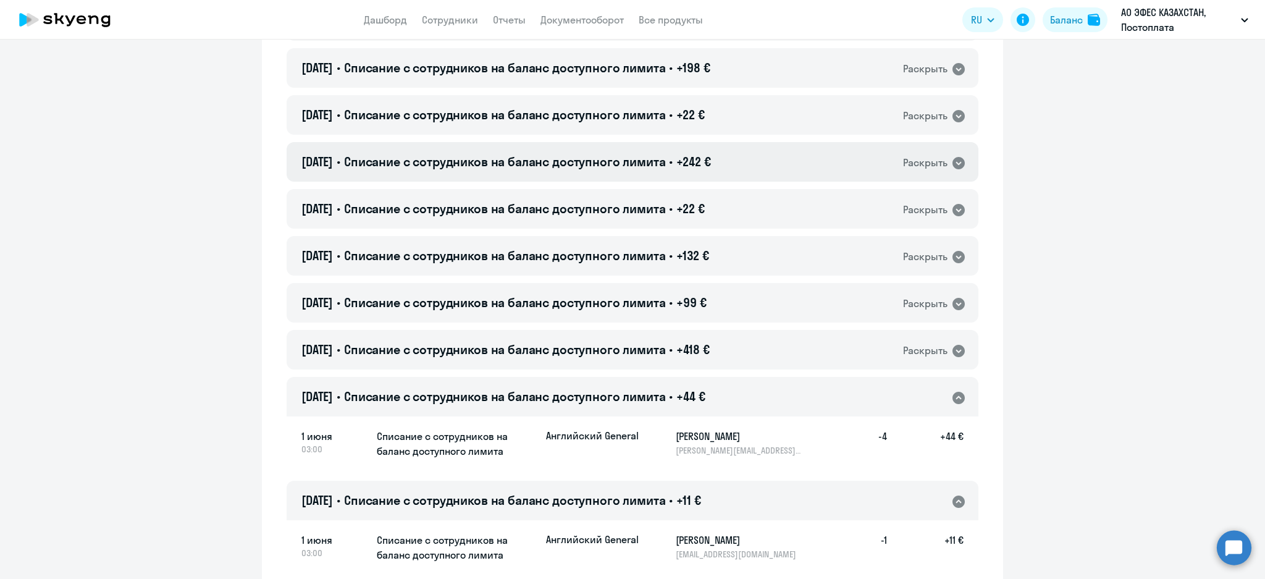
click at [700, 156] on span "+242 €" at bounding box center [693, 161] width 34 height 15
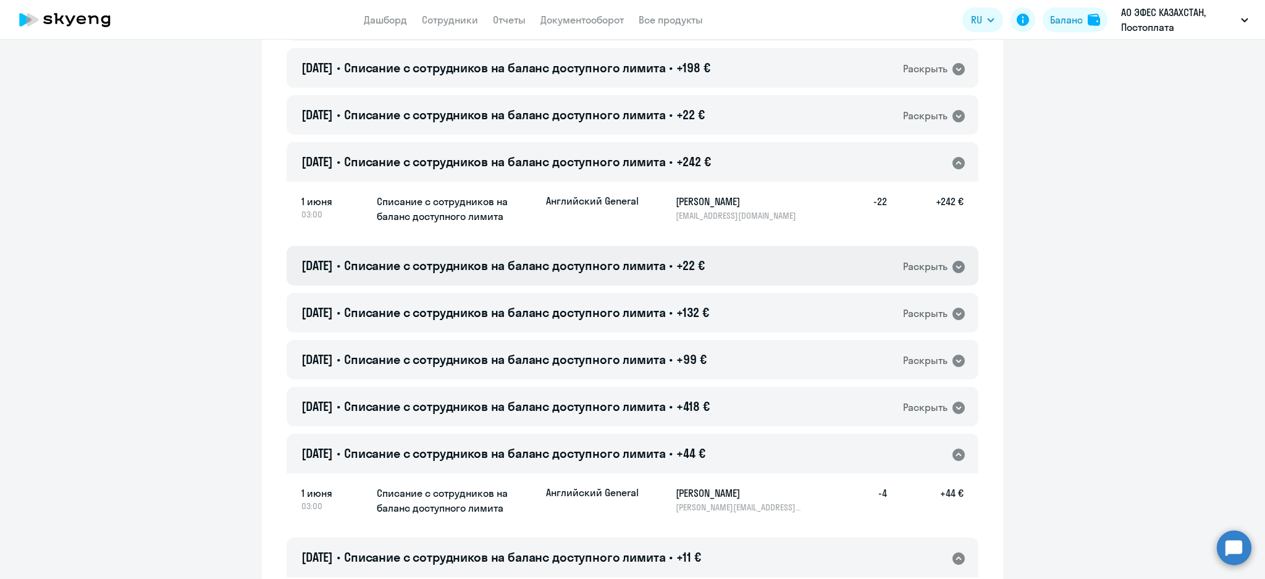
drag, startPoint x: 686, startPoint y: 256, endPoint x: 685, endPoint y: 267, distance: 11.8
click at [686, 257] on h4 "[DATE] • Списание с сотрудников на баланс доступного лимита • +22 €" at bounding box center [502, 265] width 403 height 17
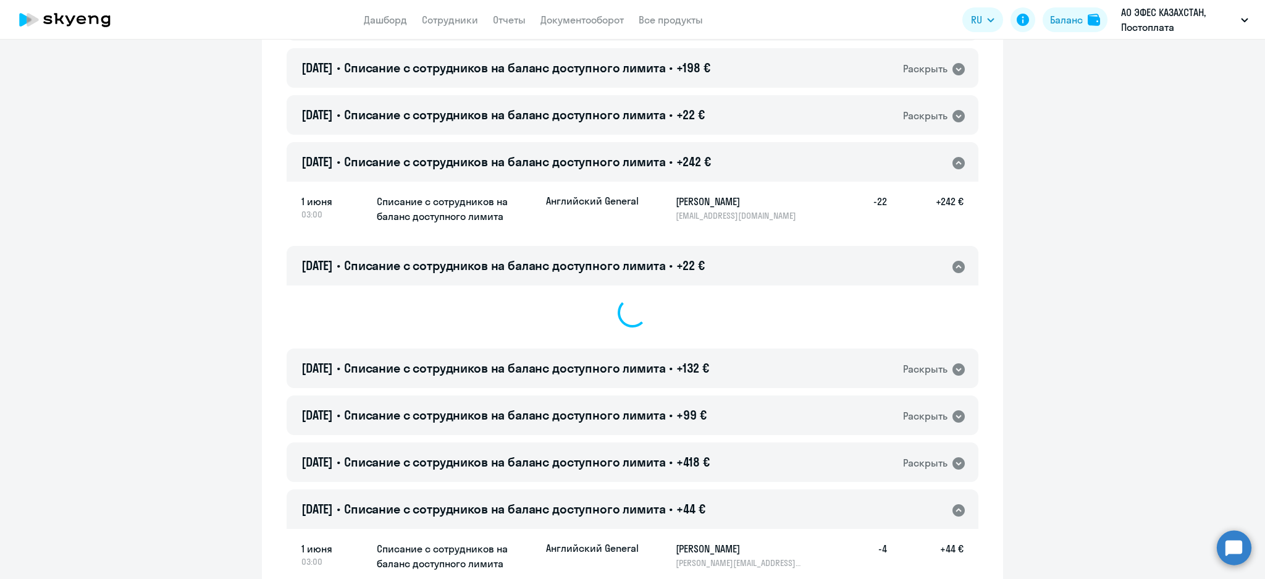
scroll to position [1028, 0]
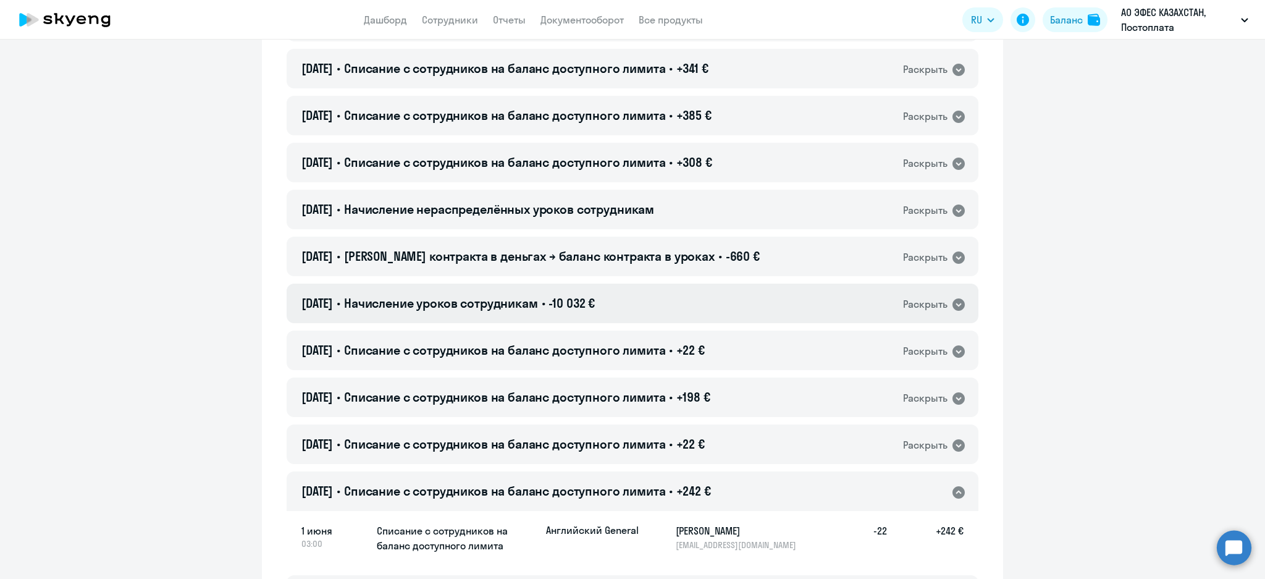
click at [661, 294] on div "[DATE] • Начисление уроков сотрудникам • -10 032 € Раскрыть" at bounding box center [633, 303] width 692 height 40
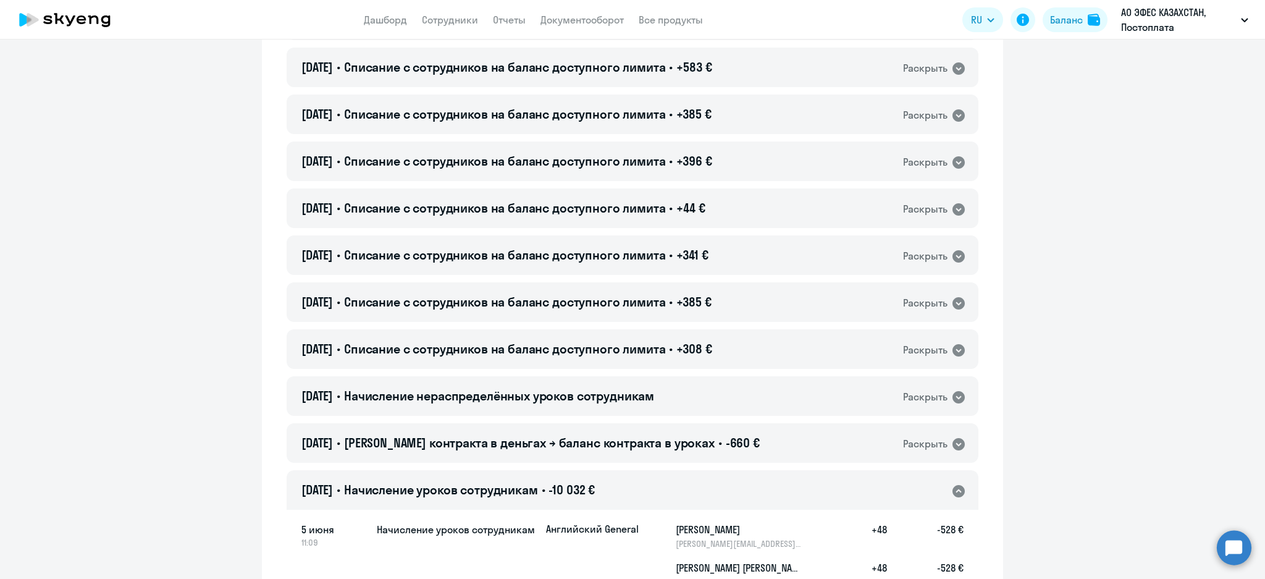
scroll to position [781, 0]
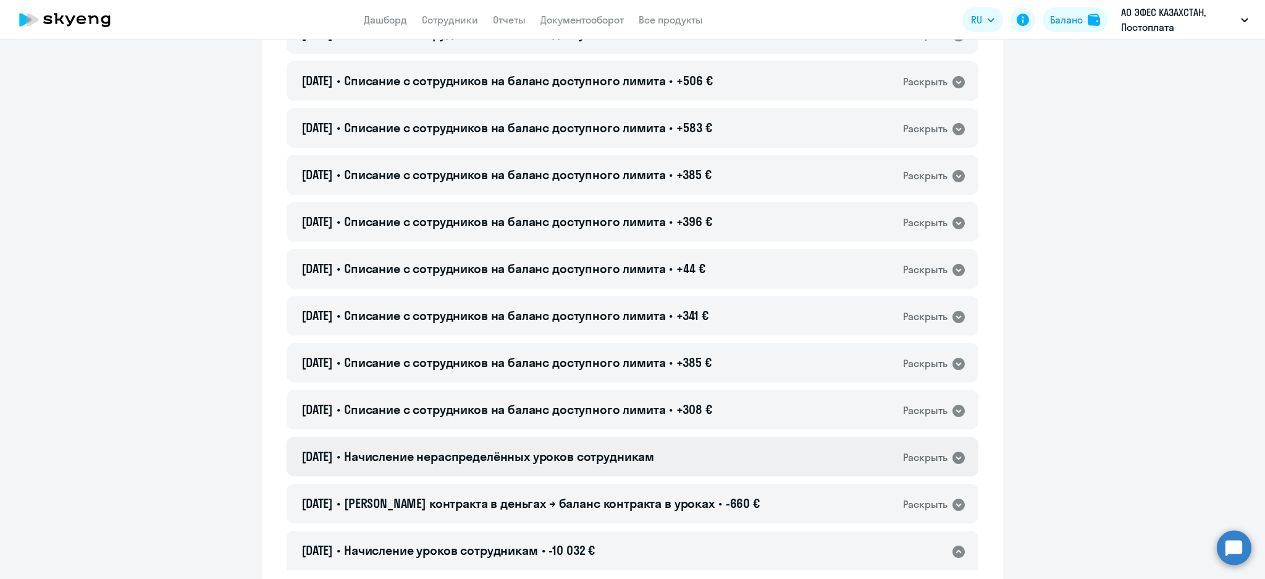
click at [747, 458] on div "[DATE] • Начисление нераспределённых уроков сотрудникам Раскрыть" at bounding box center [633, 457] width 692 height 40
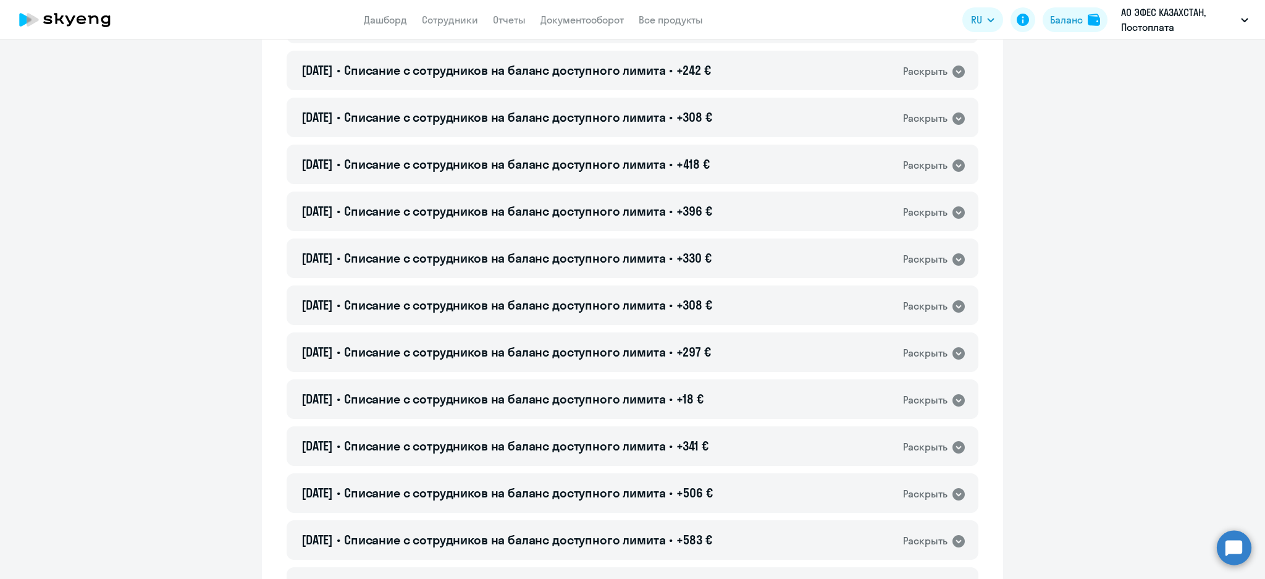
scroll to position [0, 0]
